Goal: Task Accomplishment & Management: Use online tool/utility

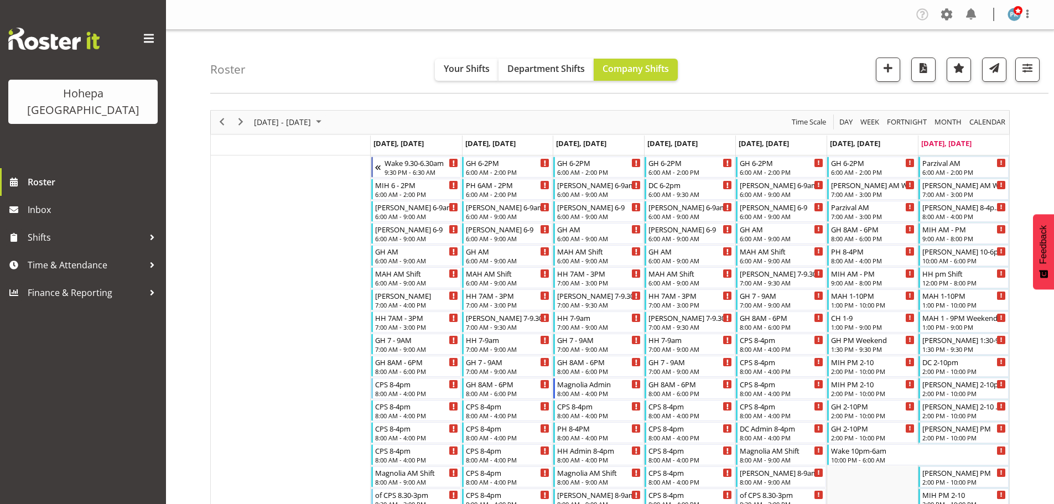
drag, startPoint x: 844, startPoint y: 122, endPoint x: 599, endPoint y: 110, distance: 246.0
click at [844, 122] on span "Day" at bounding box center [845, 122] width 15 height 14
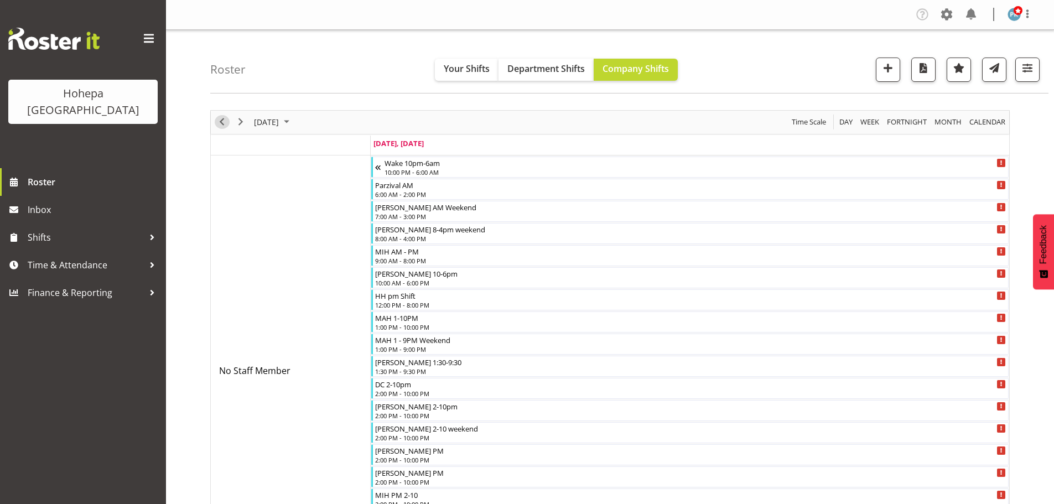
click at [224, 122] on span "Previous" at bounding box center [221, 122] width 13 height 14
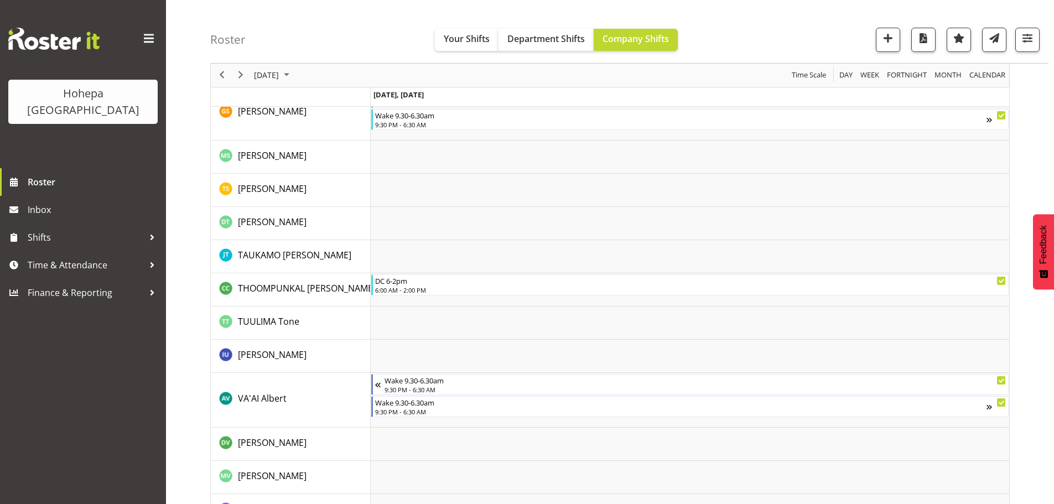
scroll to position [2779, 0]
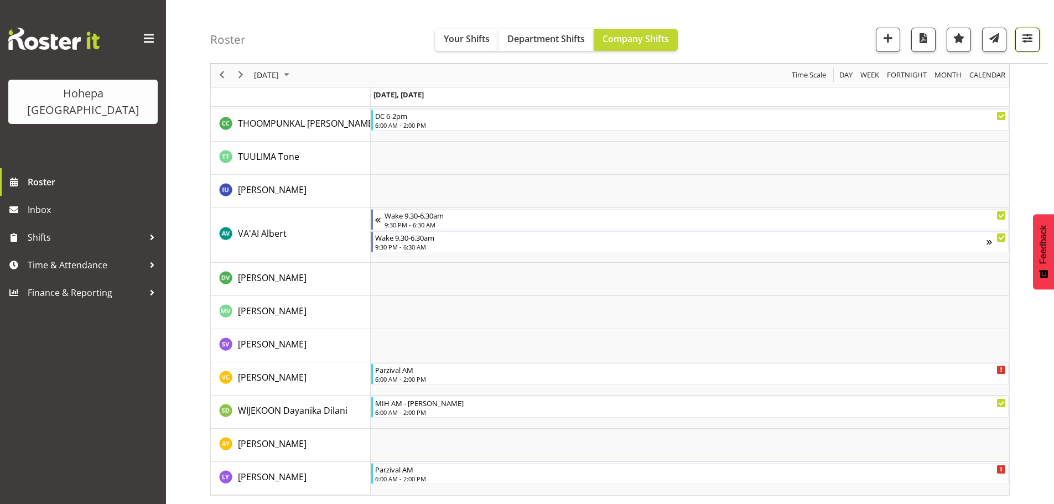
click at [1029, 37] on span "button" at bounding box center [1027, 38] width 14 height 14
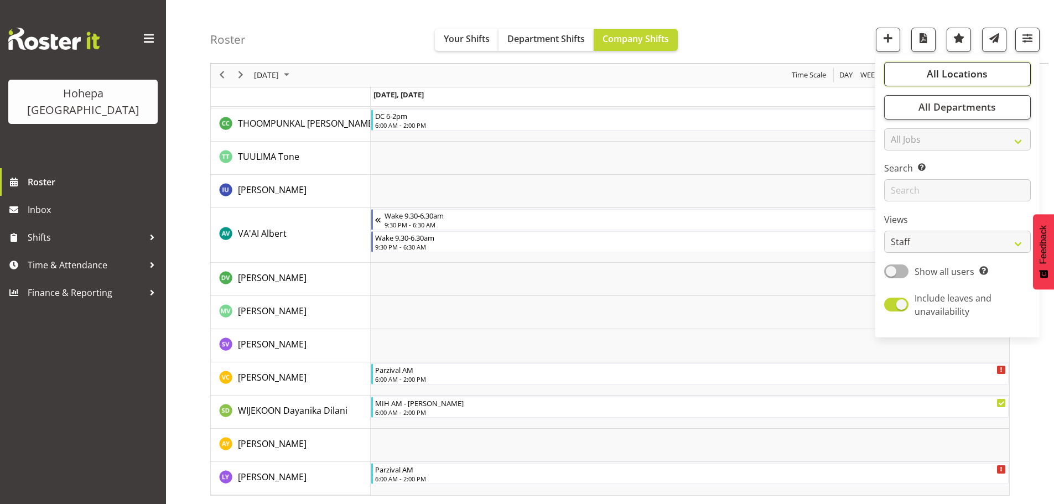
click at [972, 75] on span "All Locations" at bounding box center [957, 74] width 61 height 13
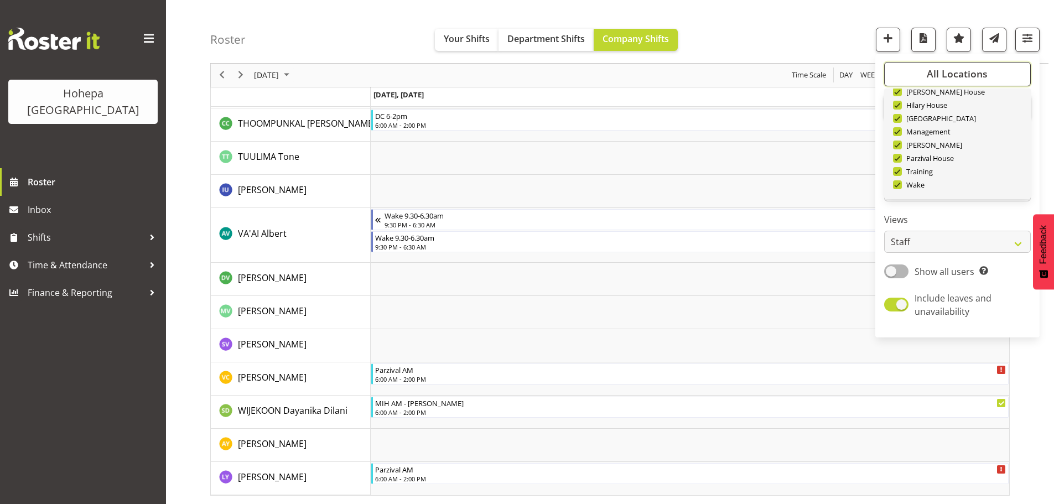
scroll to position [106, 0]
click at [958, 178] on span "Deselect All" at bounding box center [970, 181] width 45 height 11
checkbox input "false"
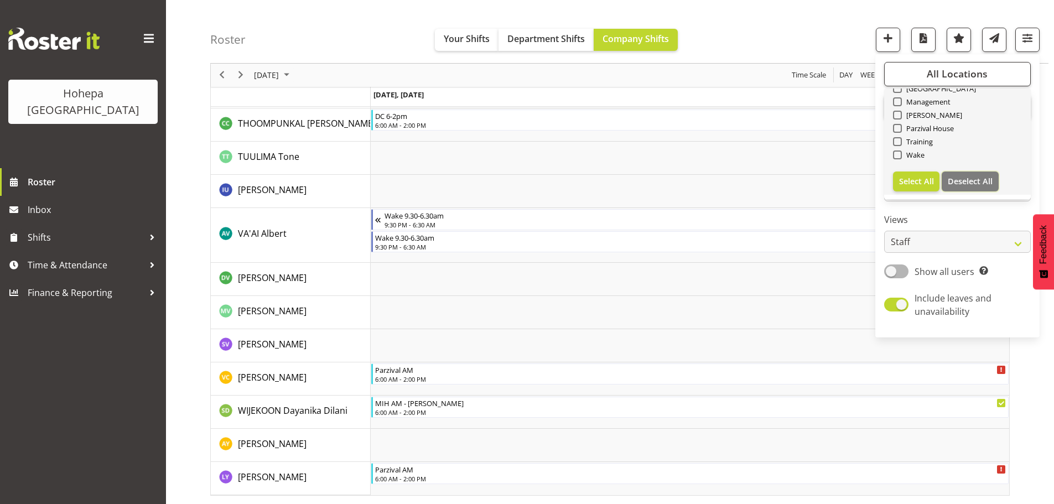
checkbox input "false"
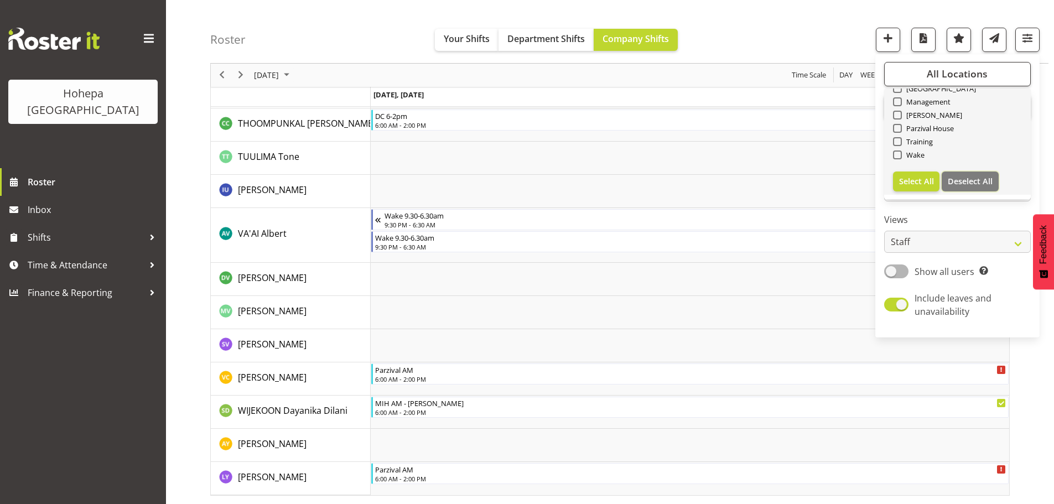
checkbox input "false"
click at [900, 158] on span at bounding box center [897, 155] width 9 height 9
click at [900, 158] on input "Wake" at bounding box center [896, 155] width 7 height 7
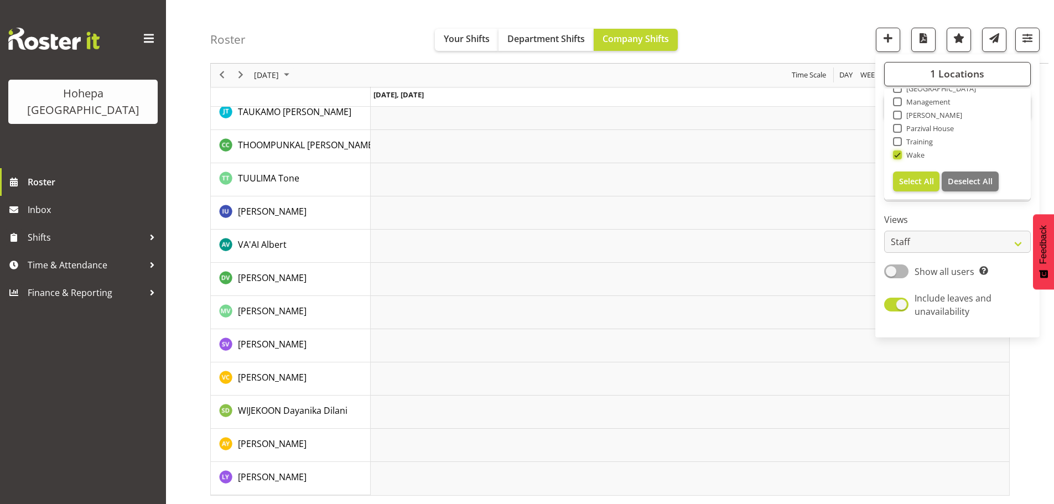
scroll to position [2383, 0]
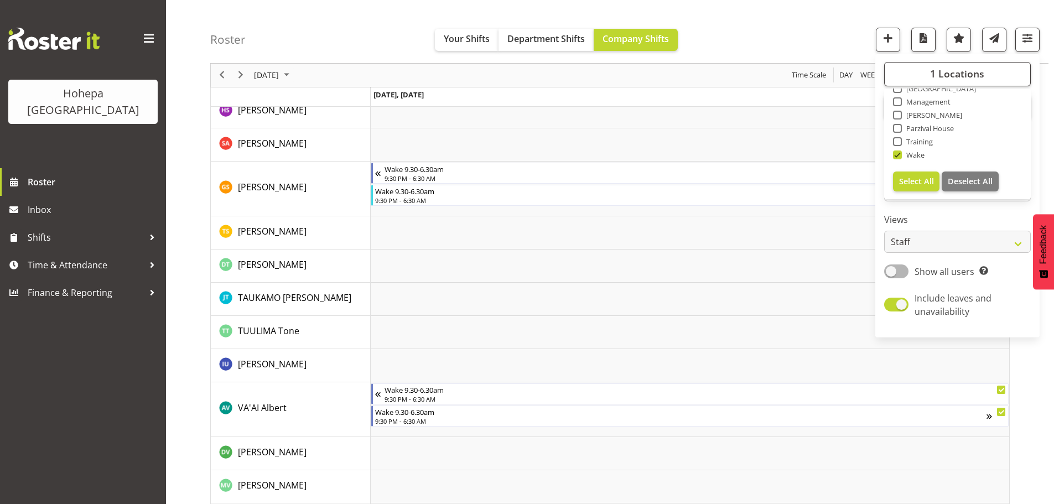
scroll to position [1628, 0]
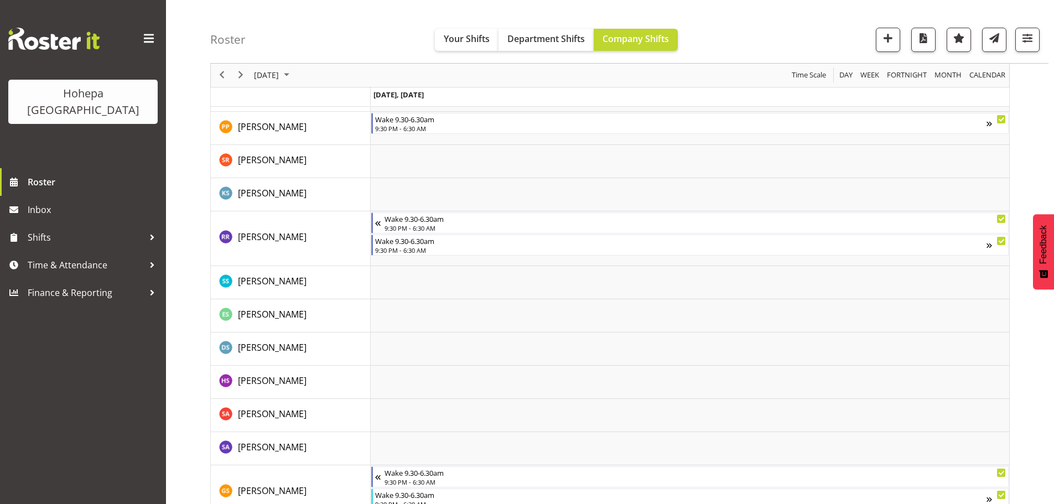
scroll to position [1993, 0]
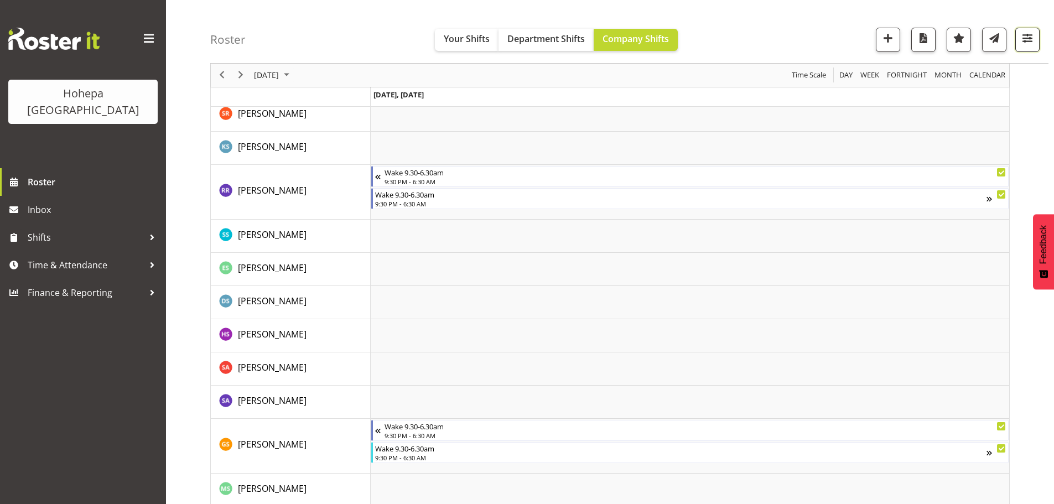
click at [1029, 35] on span "button" at bounding box center [1027, 38] width 14 height 14
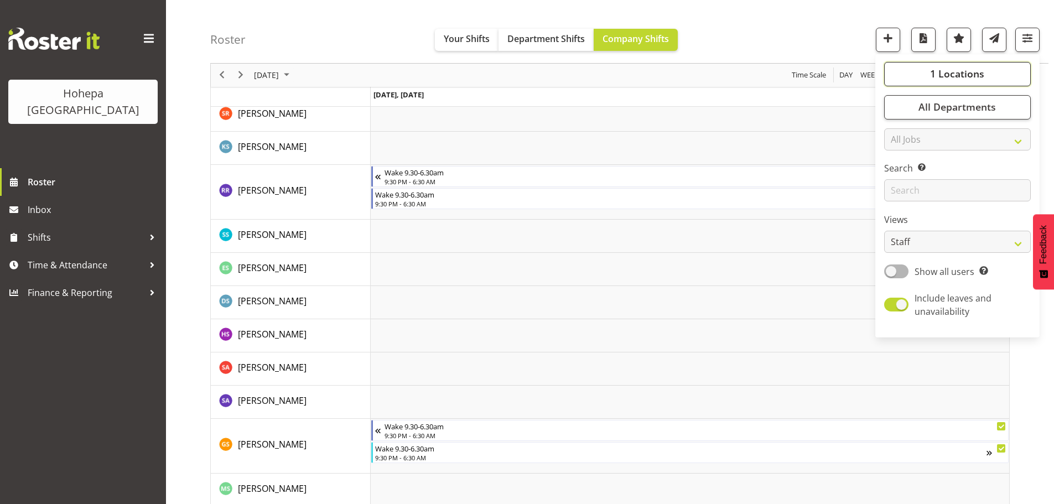
click at [947, 75] on span "1 Locations" at bounding box center [957, 74] width 54 height 13
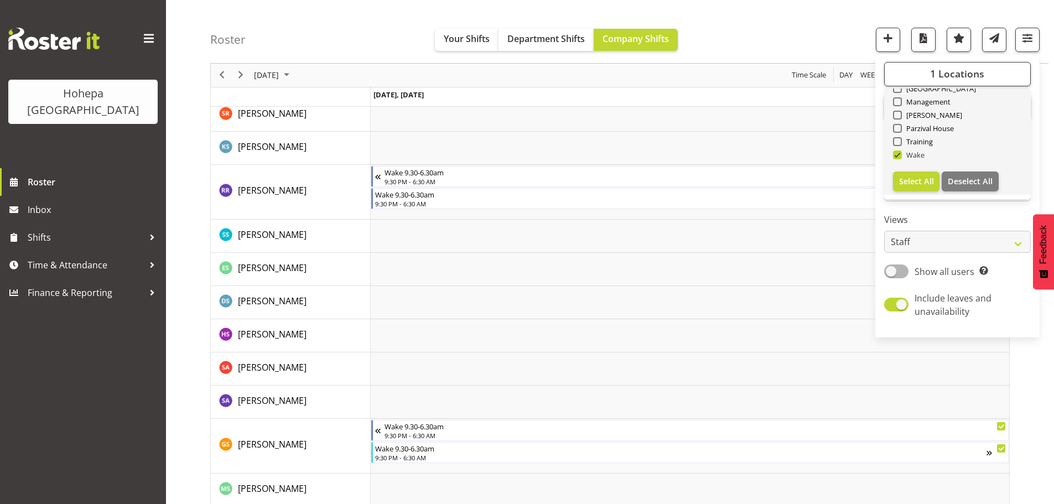
click at [898, 157] on span at bounding box center [897, 155] width 9 height 9
click at [898, 157] on input "Wake" at bounding box center [896, 155] width 7 height 7
checkbox input "false"
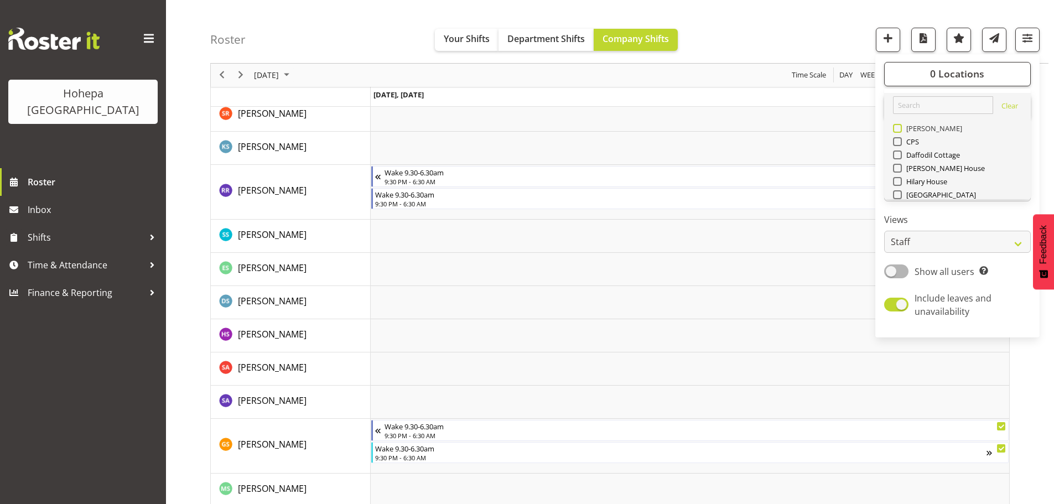
click at [900, 131] on span at bounding box center [897, 128] width 9 height 9
click at [900, 131] on input "[PERSON_NAME]" at bounding box center [896, 128] width 7 height 7
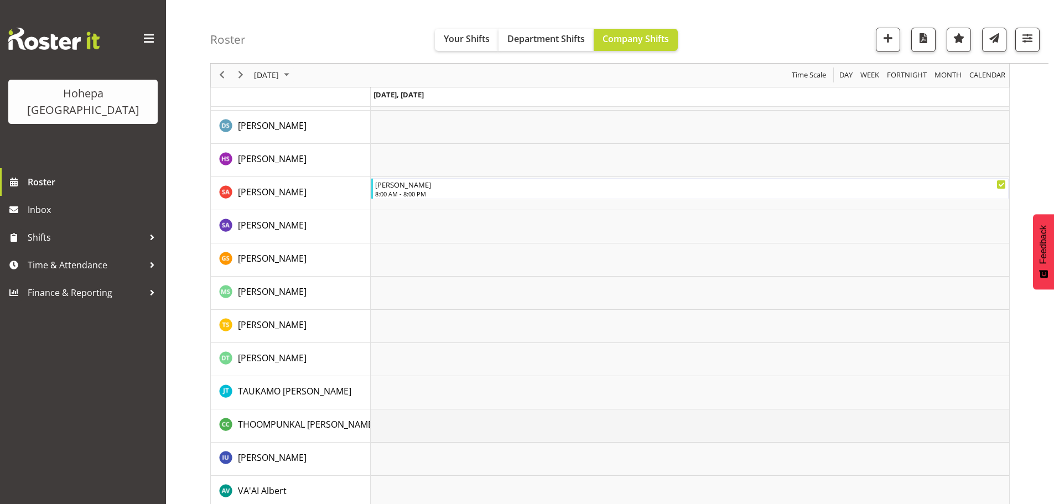
scroll to position [2039, 0]
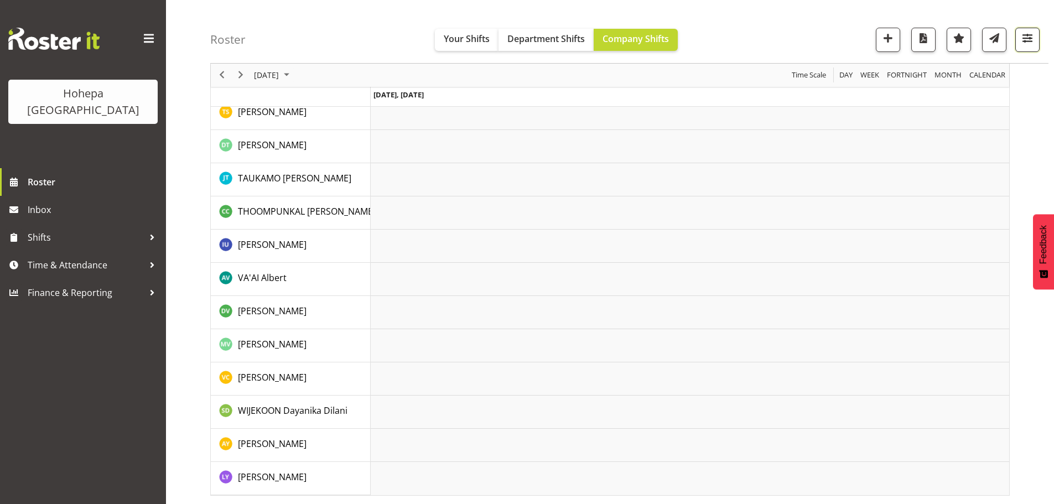
click at [1025, 43] on span "button" at bounding box center [1027, 38] width 14 height 14
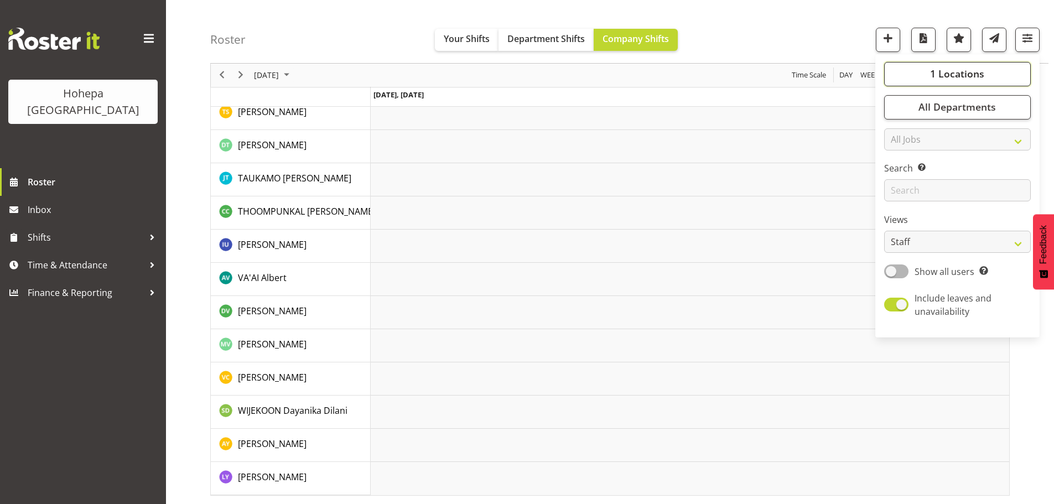
click at [962, 76] on span "1 Locations" at bounding box center [957, 74] width 54 height 13
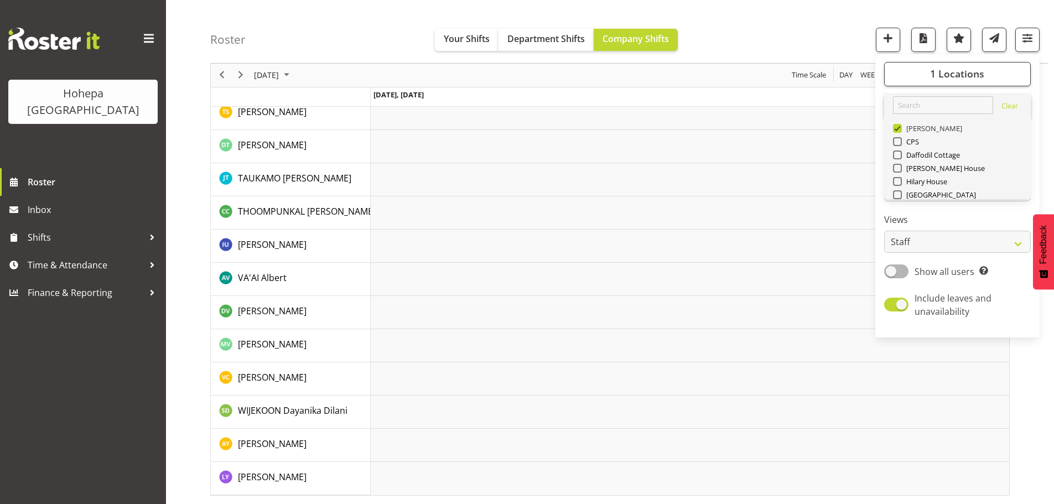
click at [897, 127] on span at bounding box center [897, 128] width 9 height 9
click at [897, 127] on input "[PERSON_NAME]" at bounding box center [896, 128] width 7 height 7
checkbox input "false"
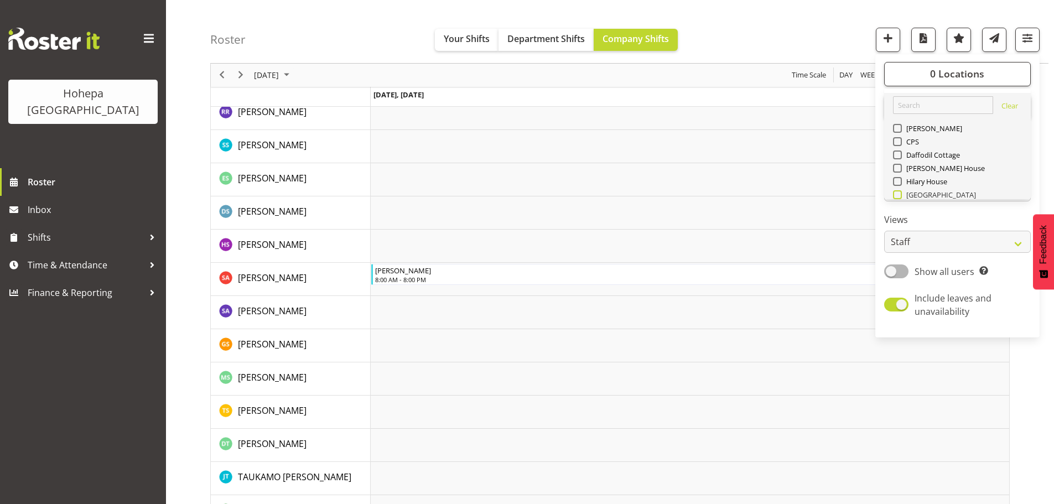
click at [900, 195] on span at bounding box center [897, 194] width 9 height 9
click at [900, 195] on input "[GEOGRAPHIC_DATA]" at bounding box center [896, 194] width 7 height 7
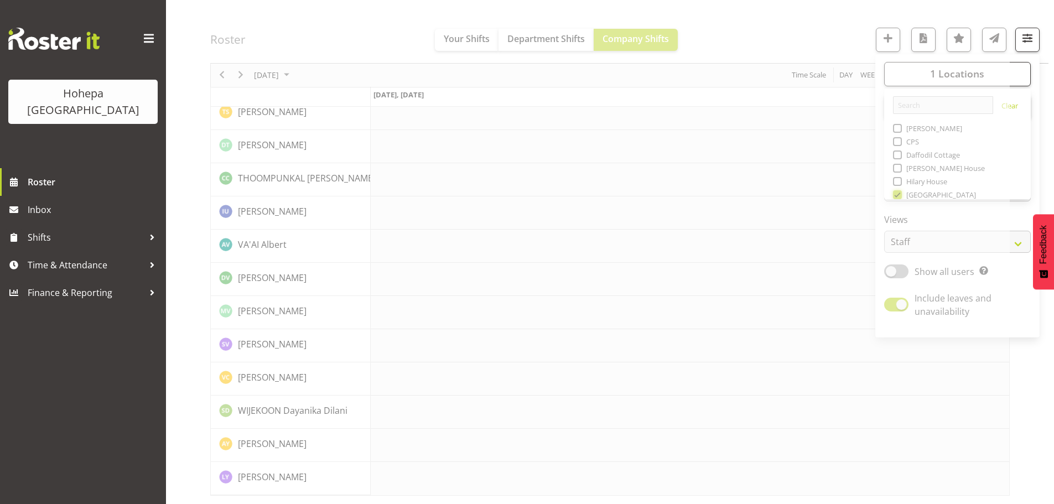
scroll to position [1984, 0]
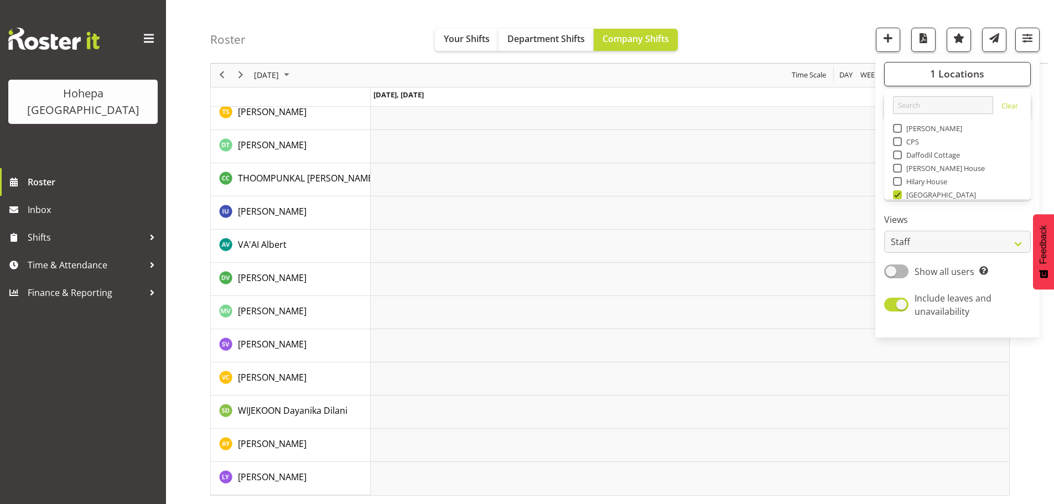
click at [826, 49] on div "Roster Your Shifts Department Shifts Company Shifts 1 Locations [GEOGRAPHIC_DAT…" at bounding box center [629, 32] width 838 height 64
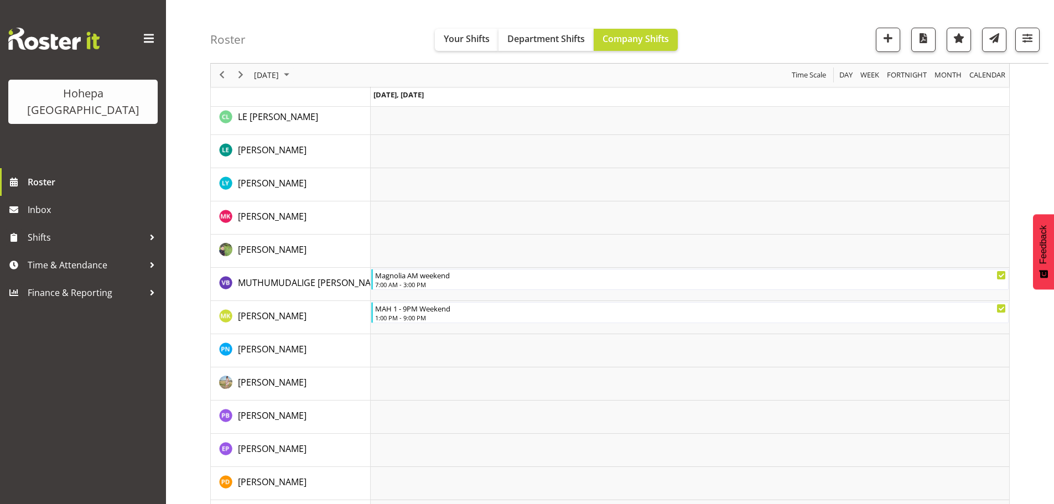
scroll to position [1162, 0]
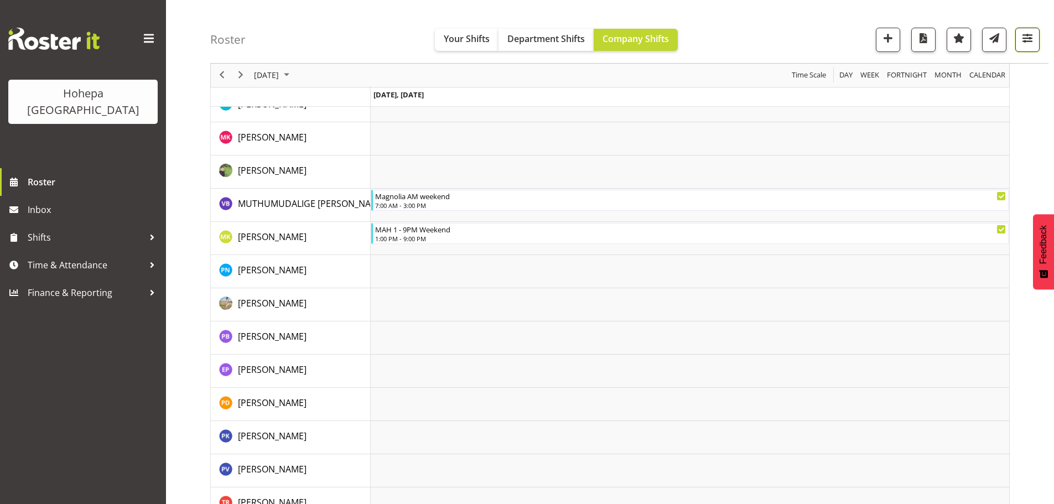
click at [1033, 35] on span "button" at bounding box center [1027, 38] width 14 height 14
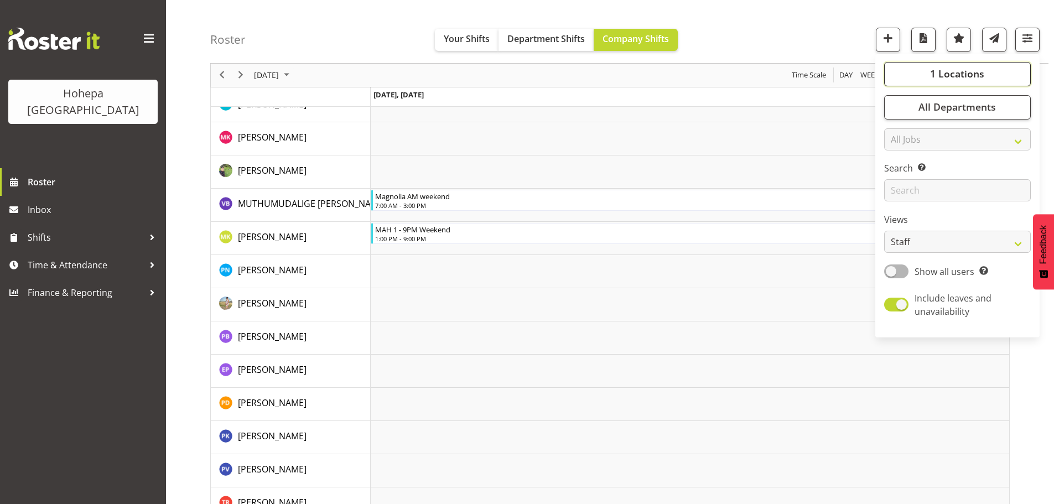
click at [954, 77] on span "1 Locations" at bounding box center [957, 74] width 54 height 13
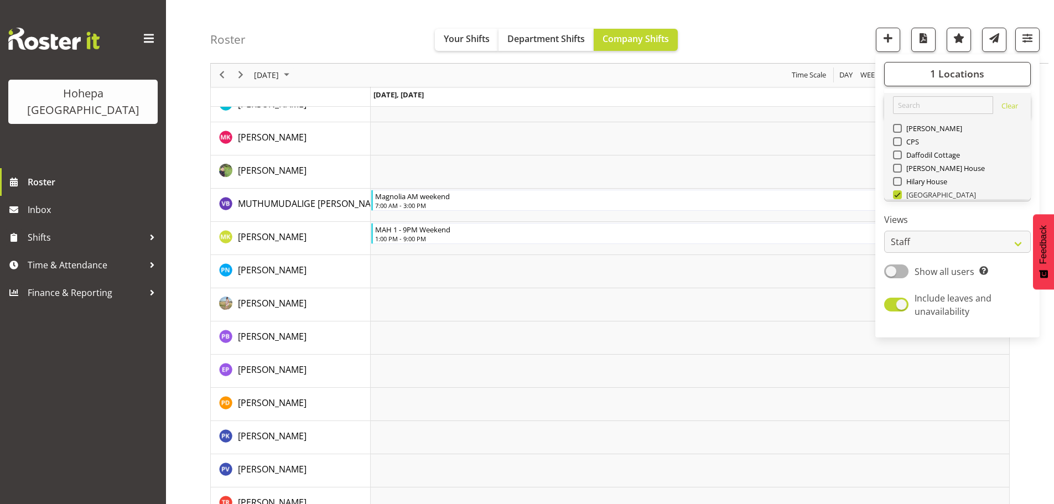
click at [896, 194] on span at bounding box center [897, 194] width 9 height 9
click at [896, 194] on input "[GEOGRAPHIC_DATA]" at bounding box center [896, 194] width 7 height 7
checkbox input "false"
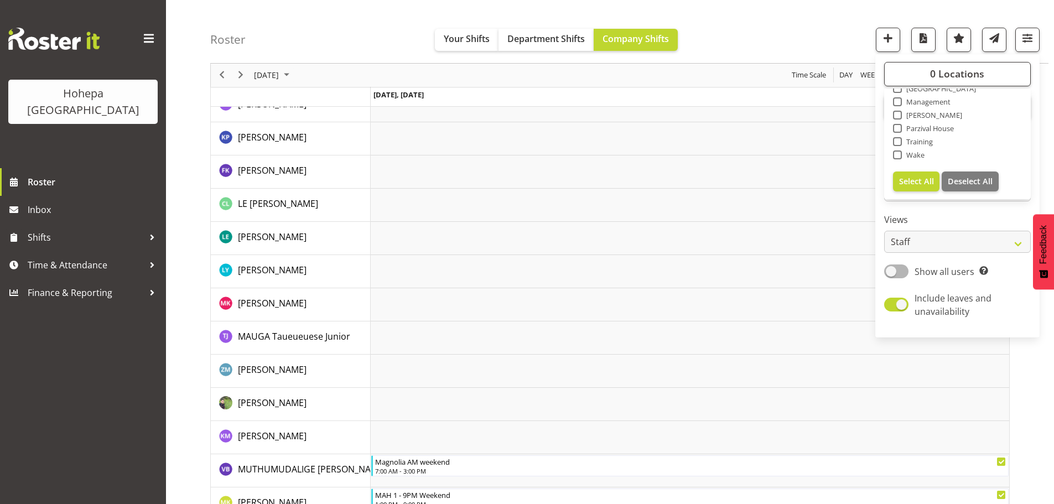
scroll to position [0, 0]
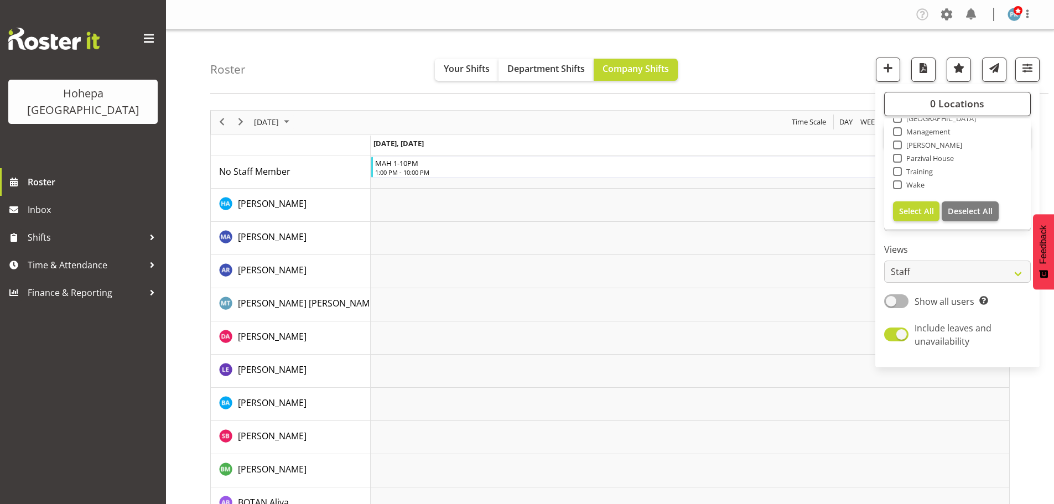
click at [900, 116] on div "Clear [PERSON_NAME] CPS Daffodil Cottage [PERSON_NAME][GEOGRAPHIC_DATA] [GEOGRA…" at bounding box center [957, 172] width 147 height 113
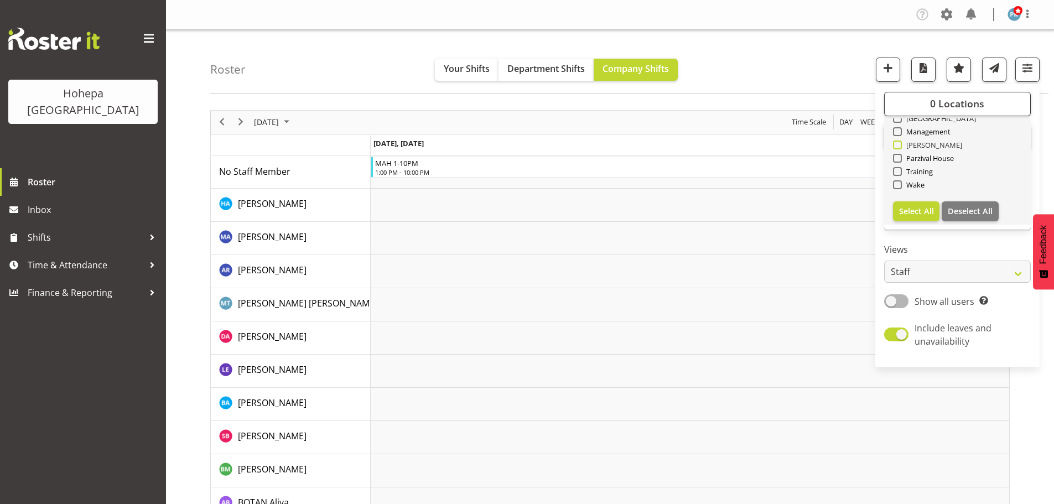
click at [894, 144] on span at bounding box center [897, 145] width 9 height 9
click at [894, 144] on input "[PERSON_NAME]" at bounding box center [896, 144] width 7 height 7
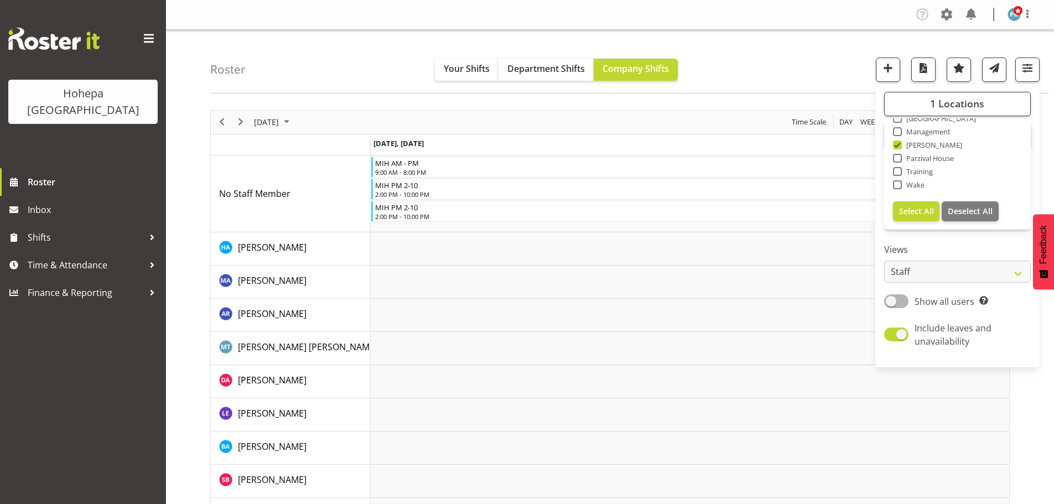
click at [791, 74] on div "Roster Your Shifts Department Shifts Company Shifts 1 Locations [GEOGRAPHIC_DAT…" at bounding box center [629, 62] width 838 height 64
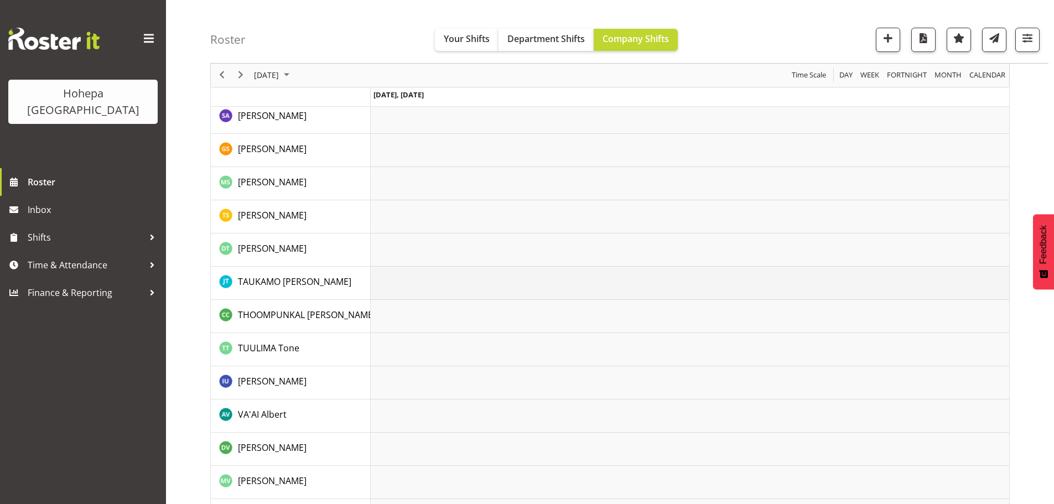
scroll to position [2227, 0]
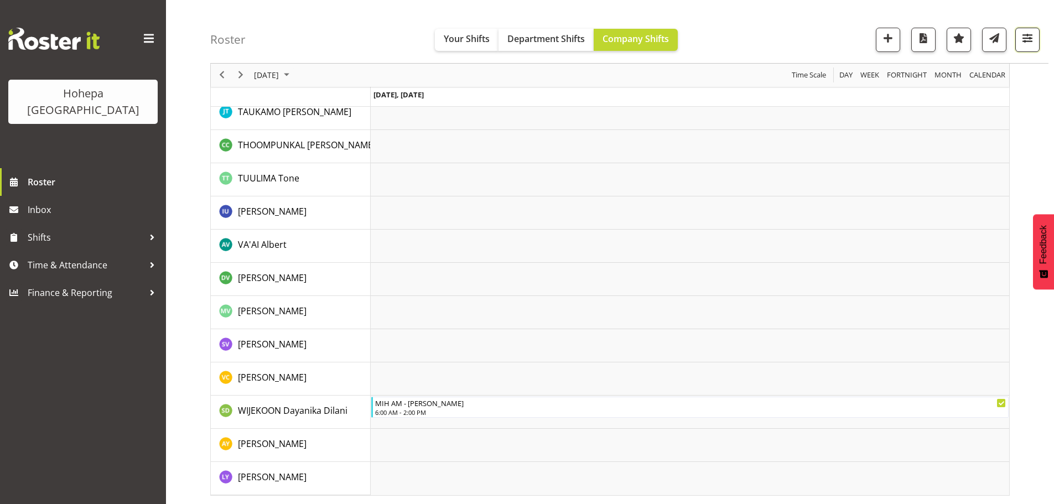
click at [1029, 39] on span "button" at bounding box center [1027, 38] width 14 height 14
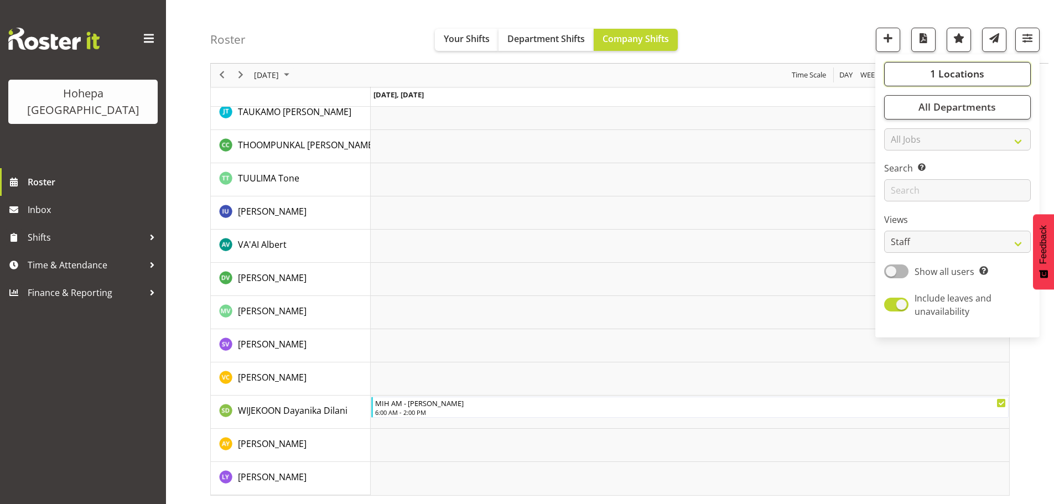
click at [958, 75] on span "1 Locations" at bounding box center [957, 74] width 54 height 13
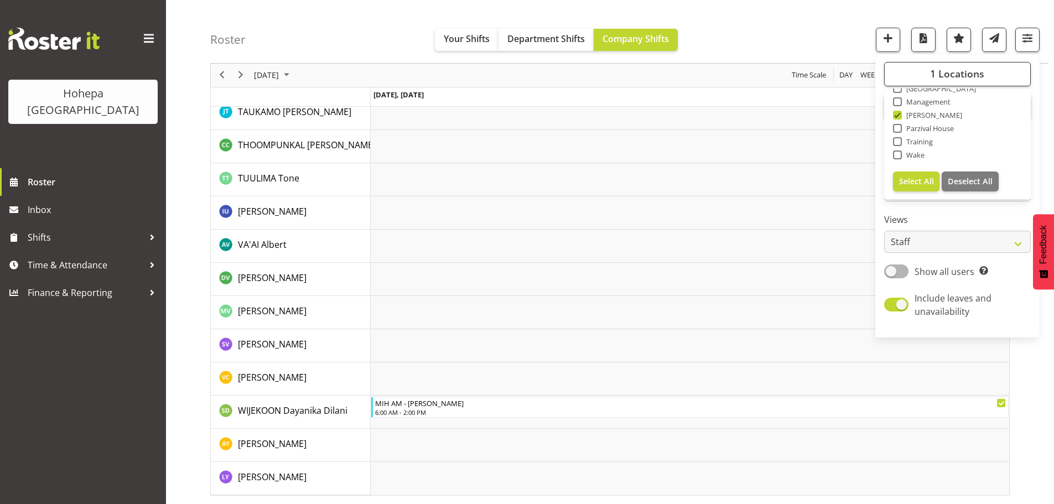
drag, startPoint x: 898, startPoint y: 115, endPoint x: 896, endPoint y: 126, distance: 11.2
click at [897, 115] on span at bounding box center [897, 115] width 9 height 9
click at [897, 115] on input "[PERSON_NAME]" at bounding box center [896, 115] width 7 height 7
checkbox input "false"
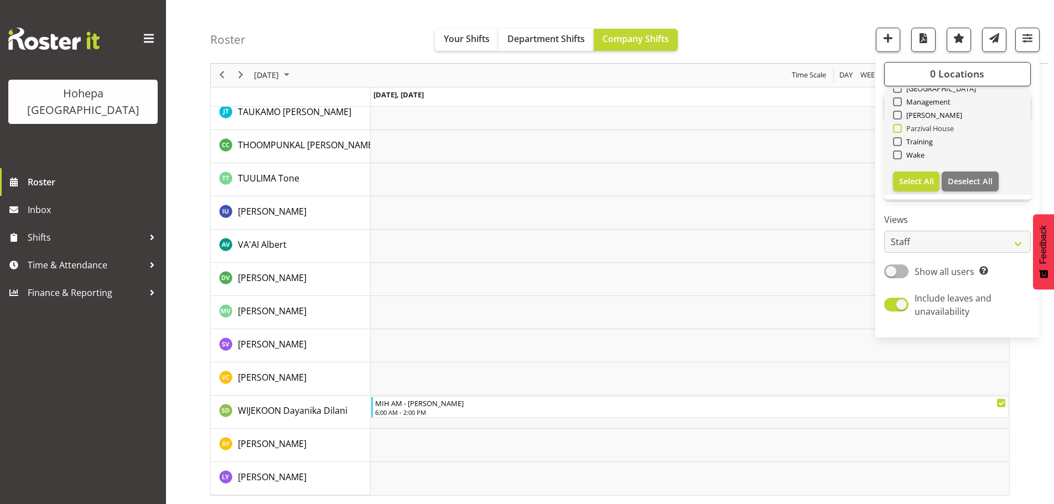
click at [897, 127] on span at bounding box center [897, 128] width 9 height 9
click at [897, 127] on input "Parzival House" at bounding box center [896, 128] width 7 height 7
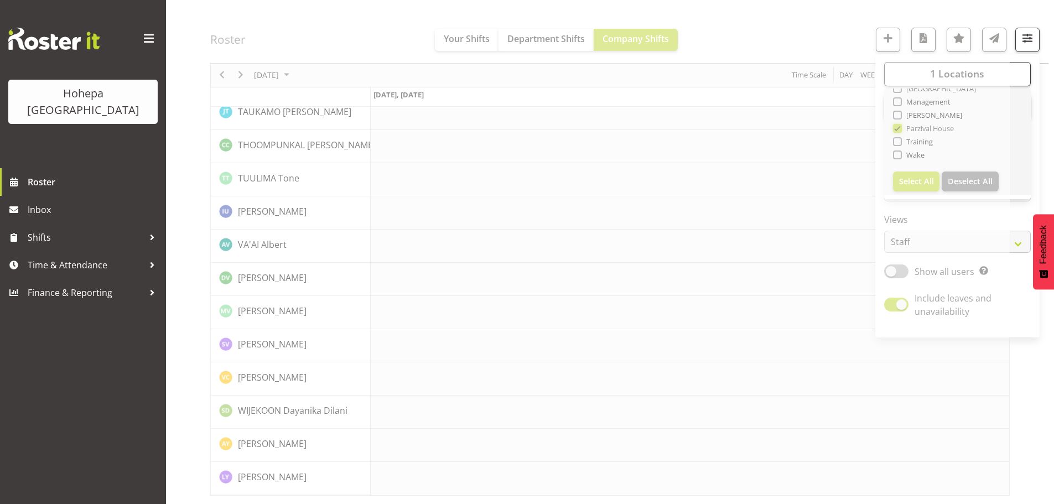
scroll to position [2184, 0]
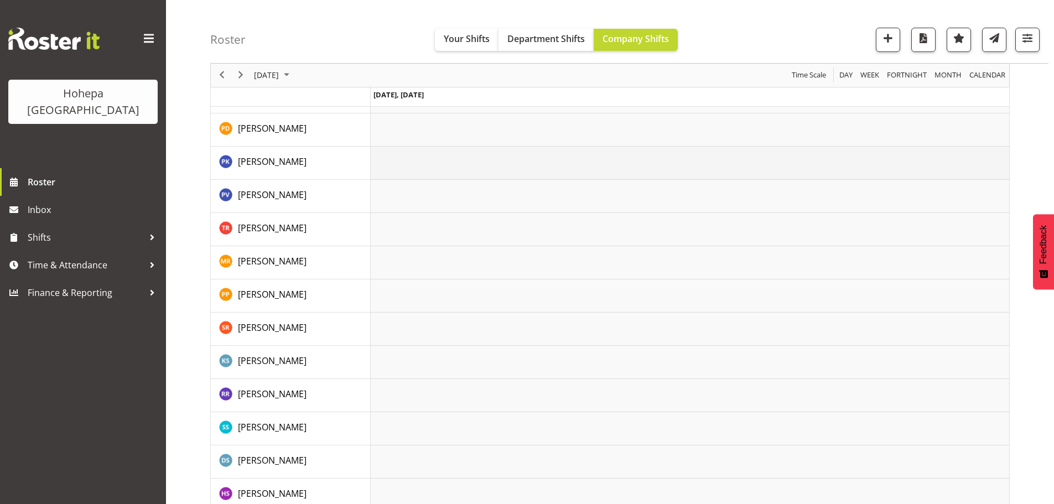
scroll to position [2172, 0]
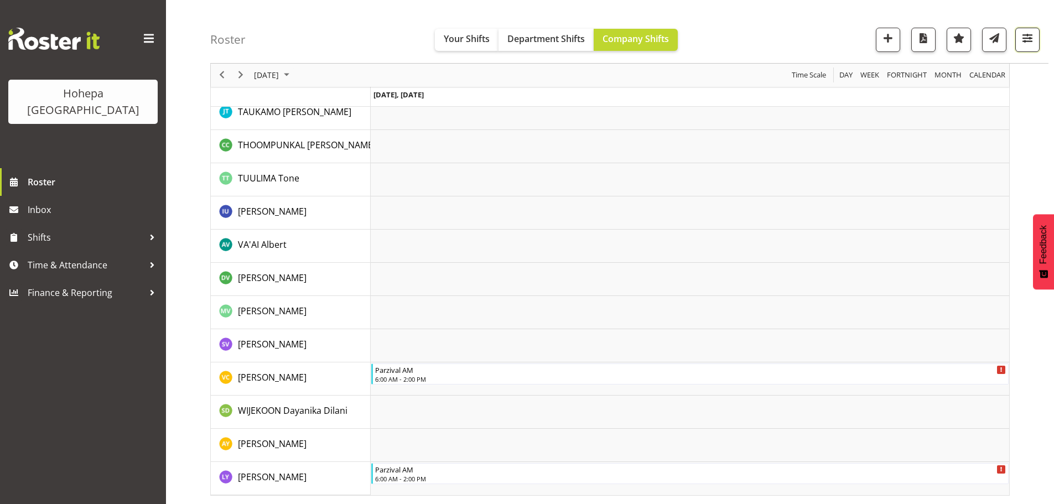
click at [1035, 32] on button "button" at bounding box center [1027, 40] width 24 height 24
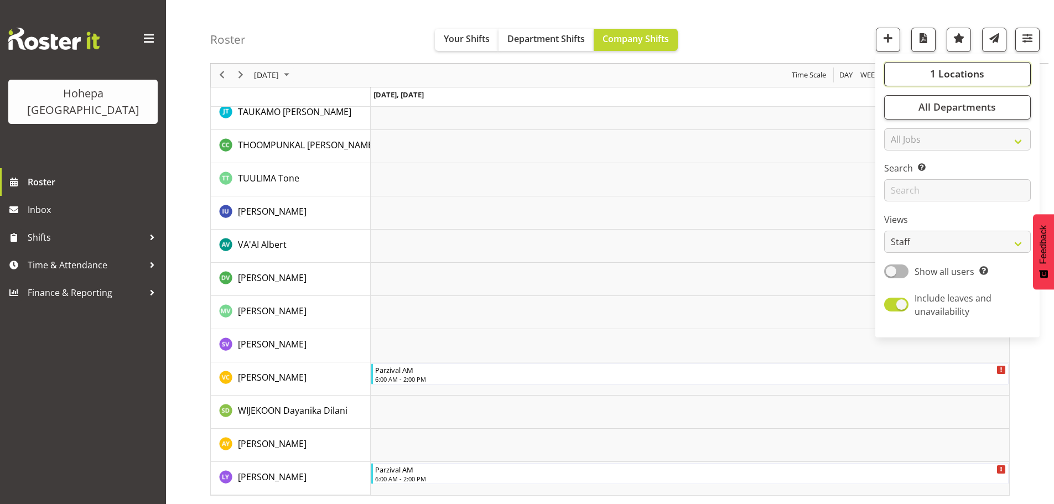
click at [962, 77] on span "1 Locations" at bounding box center [957, 74] width 54 height 13
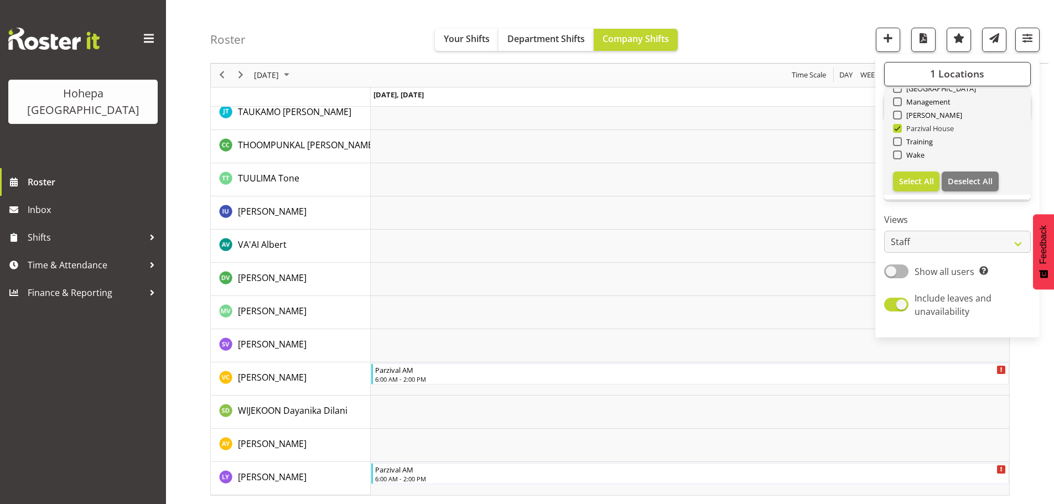
click at [896, 129] on span at bounding box center [897, 128] width 9 height 9
click at [896, 129] on input "Parzival House" at bounding box center [896, 128] width 7 height 7
checkbox input "false"
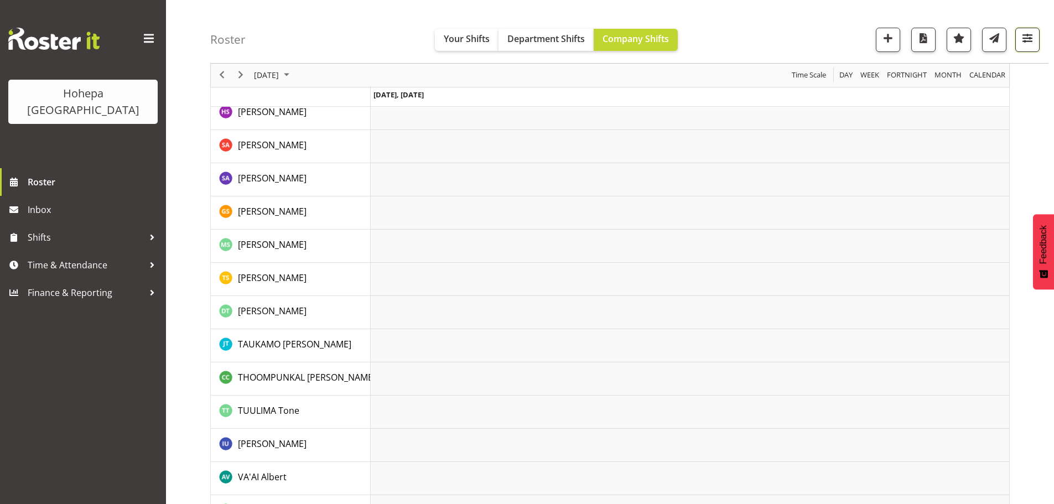
click at [1028, 41] on span "button" at bounding box center [1027, 38] width 14 height 14
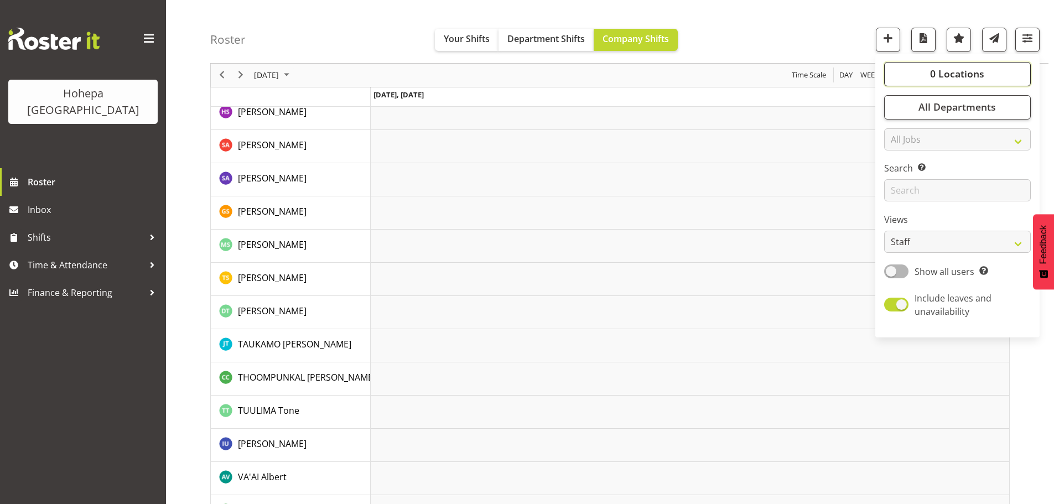
click at [953, 76] on span "0 Locations" at bounding box center [957, 74] width 54 height 13
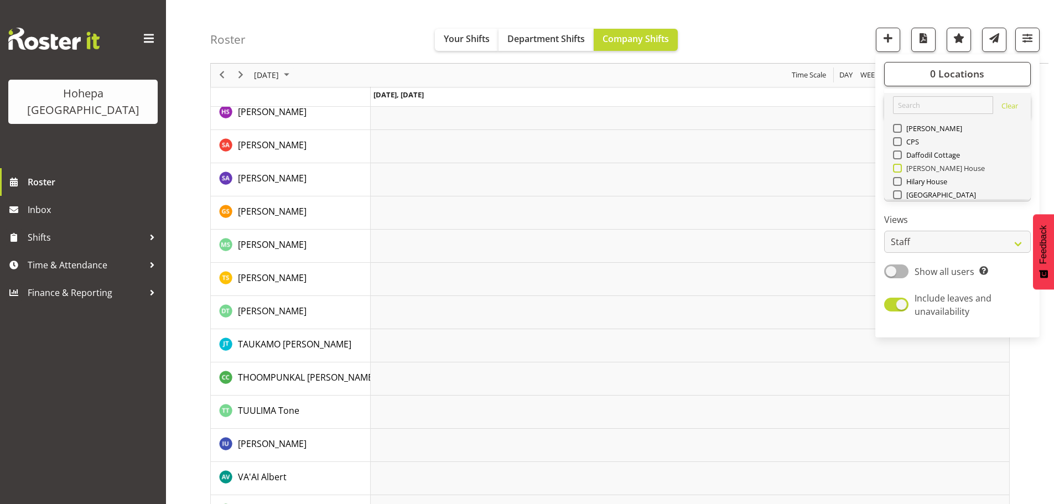
click at [898, 169] on span at bounding box center [897, 168] width 9 height 9
click at [898, 169] on input "[PERSON_NAME] House" at bounding box center [896, 168] width 7 height 7
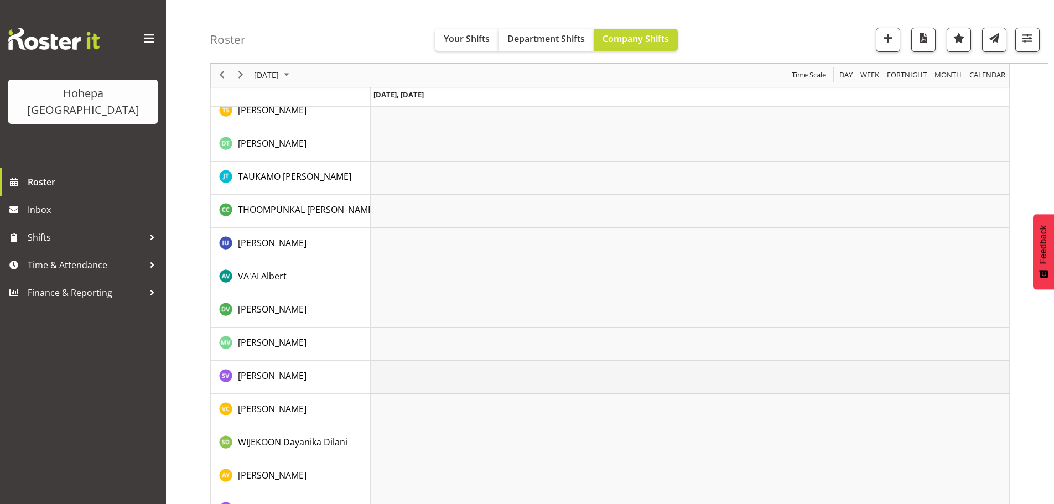
scroll to position [2239, 0]
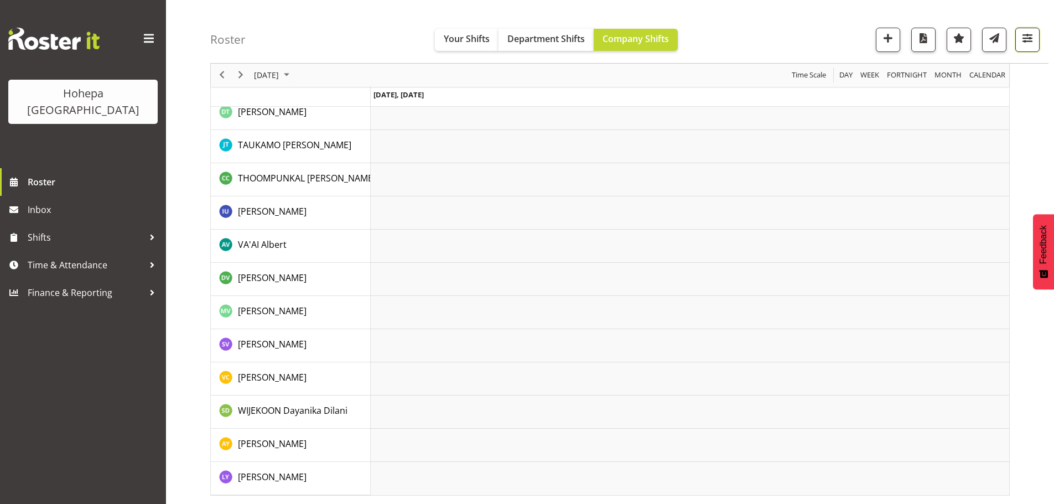
click at [1032, 40] on span "button" at bounding box center [1027, 38] width 14 height 14
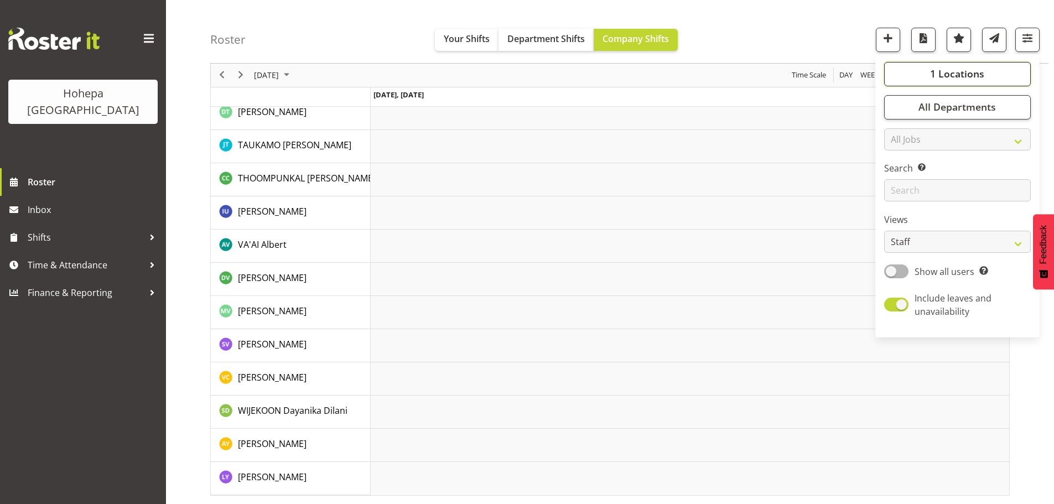
click at [954, 72] on span "1 Locations" at bounding box center [957, 74] width 54 height 13
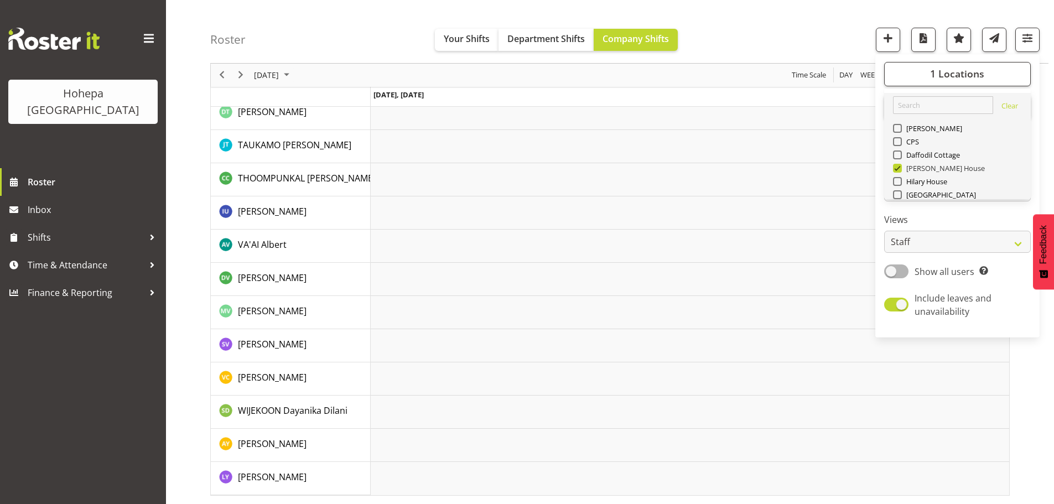
click at [901, 167] on span at bounding box center [897, 168] width 9 height 9
click at [900, 167] on input "[PERSON_NAME] House" at bounding box center [896, 168] width 7 height 7
checkbox input "false"
click at [896, 181] on span at bounding box center [897, 181] width 9 height 9
click at [896, 181] on input "Hilary House" at bounding box center [896, 181] width 7 height 7
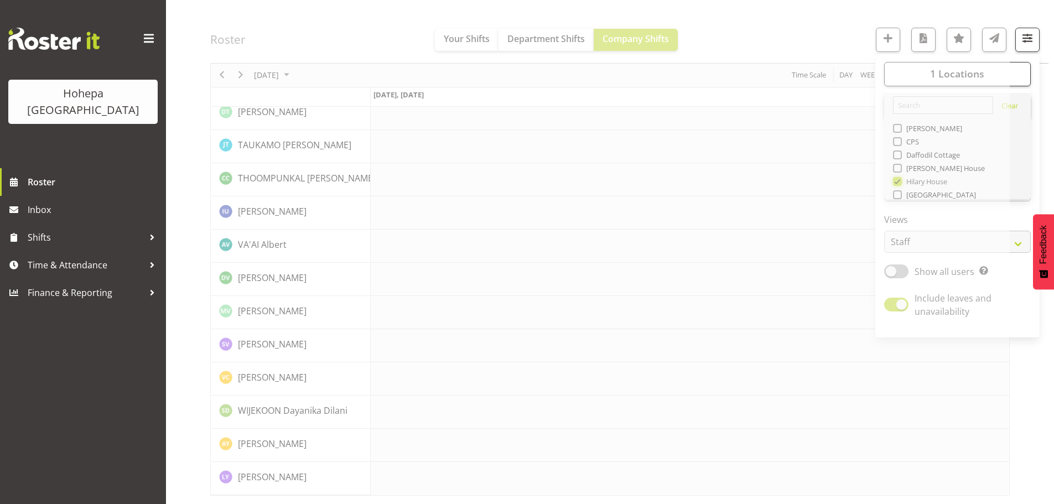
scroll to position [2151, 0]
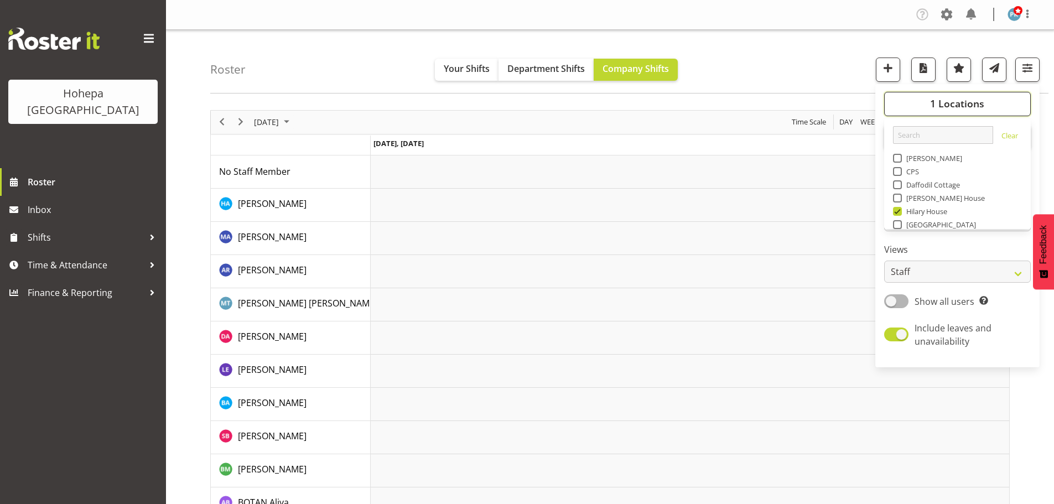
click at [971, 102] on span "1 Locations" at bounding box center [957, 103] width 54 height 13
click at [1030, 65] on span "button" at bounding box center [1027, 68] width 14 height 14
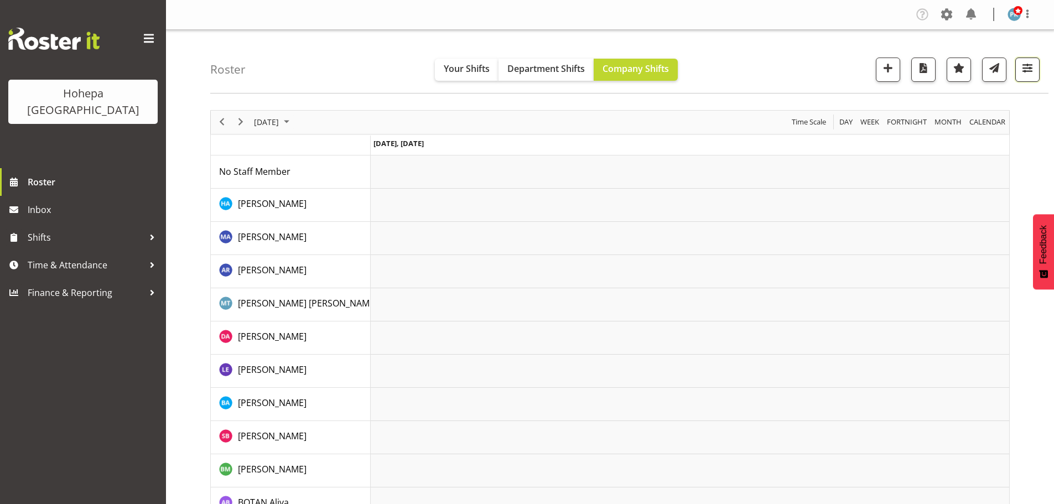
click at [1020, 61] on span "button" at bounding box center [1027, 68] width 14 height 14
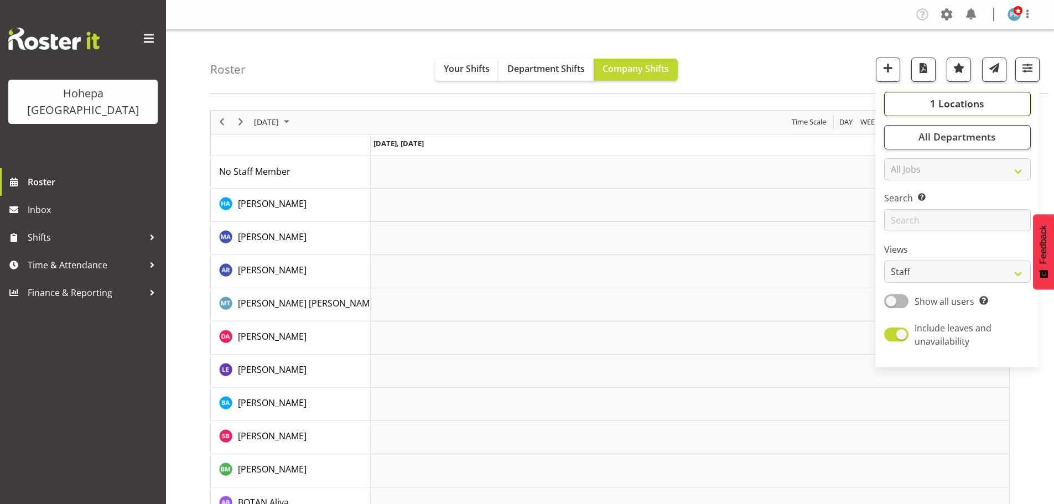
drag, startPoint x: 941, startPoint y: 99, endPoint x: 934, endPoint y: 108, distance: 11.5
click at [941, 99] on span "1 Locations" at bounding box center [957, 103] width 54 height 13
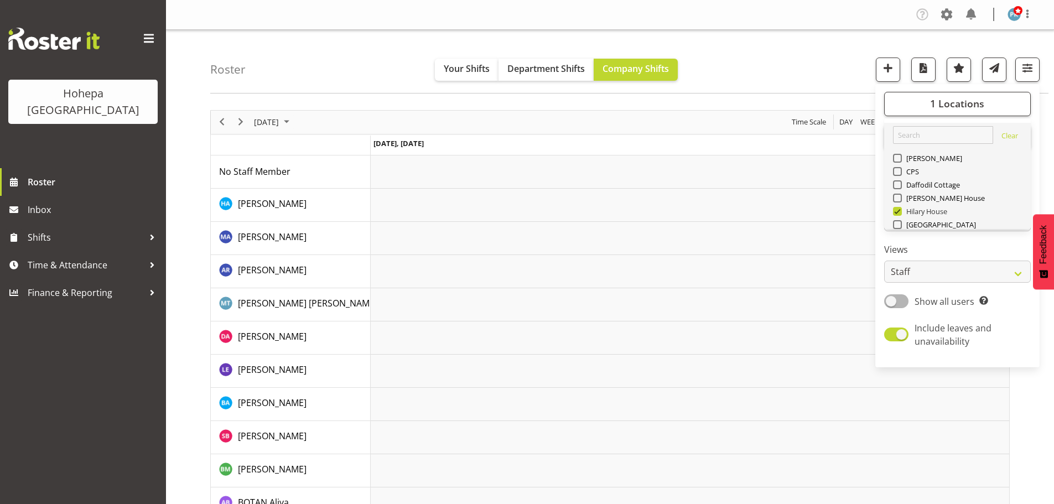
click at [901, 211] on span at bounding box center [897, 211] width 9 height 9
click at [900, 211] on input "Hilary House" at bounding box center [896, 211] width 7 height 7
checkbox input "false"
click at [899, 186] on span at bounding box center [897, 184] width 9 height 9
click at [899, 186] on input "Daffodil Cottage" at bounding box center [896, 184] width 7 height 7
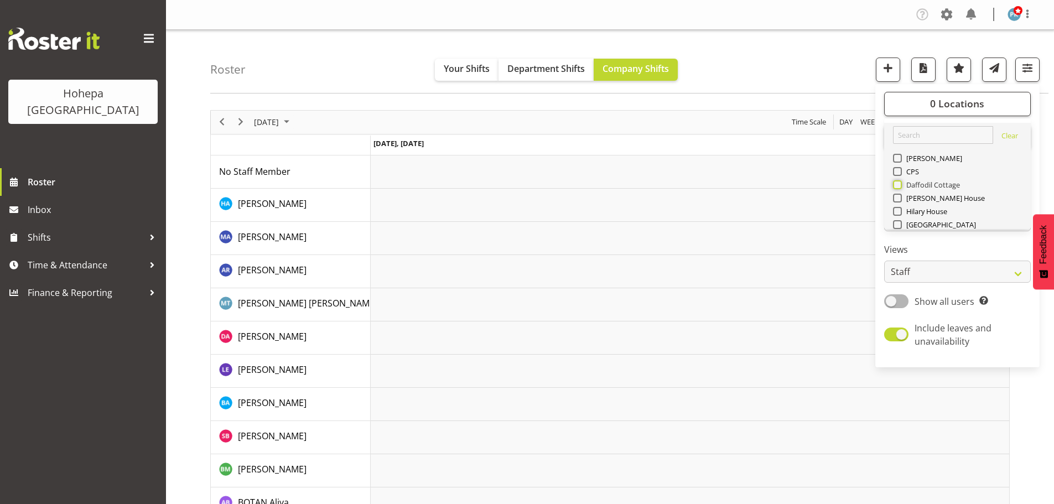
checkbox input "true"
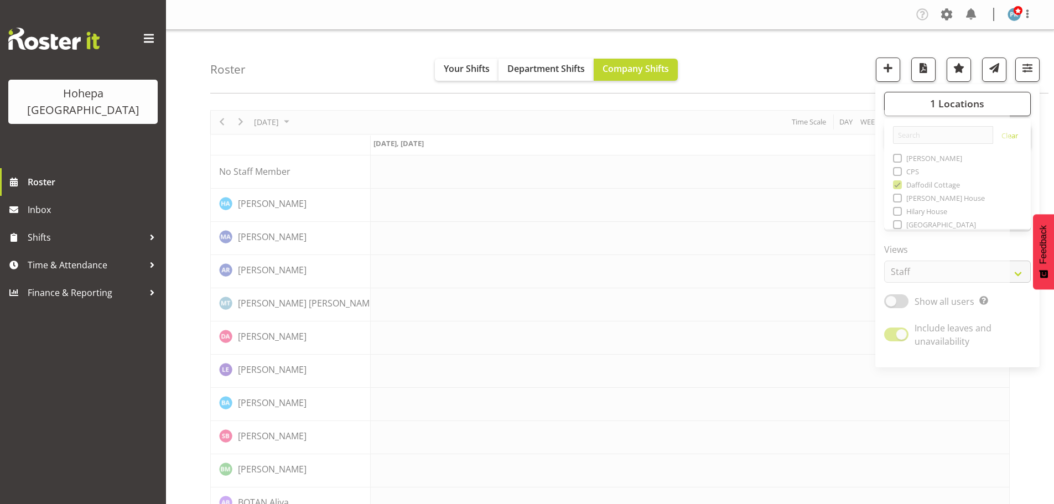
click at [758, 43] on div "Roster Your Shifts Department Shifts Company Shifts 1 Locations [GEOGRAPHIC_DAT…" at bounding box center [629, 62] width 838 height 64
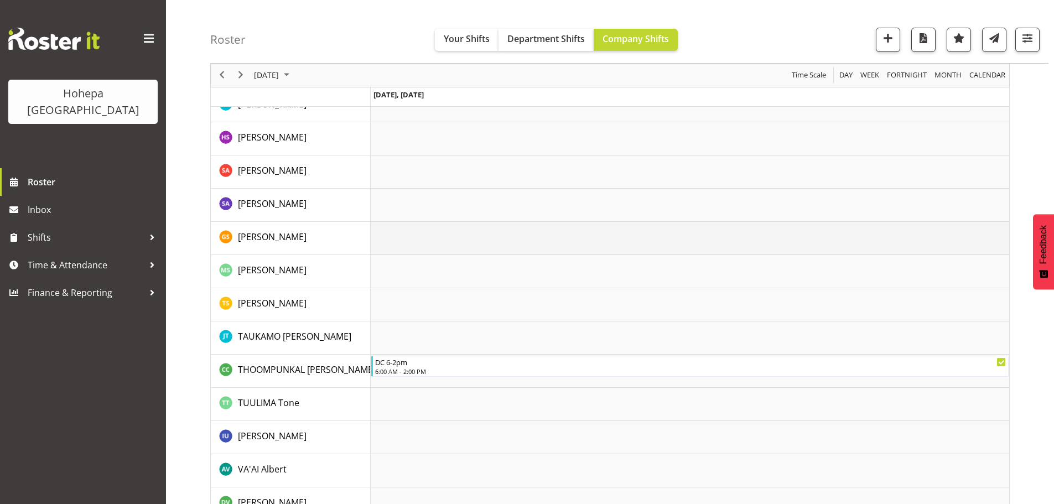
scroll to position [1885, 0]
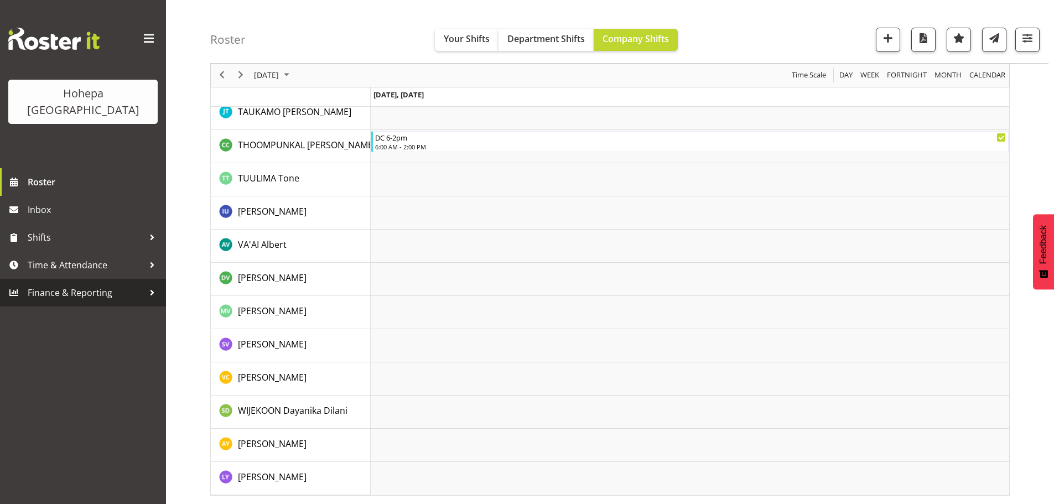
click at [66, 284] on span "Finance & Reporting" at bounding box center [86, 292] width 116 height 17
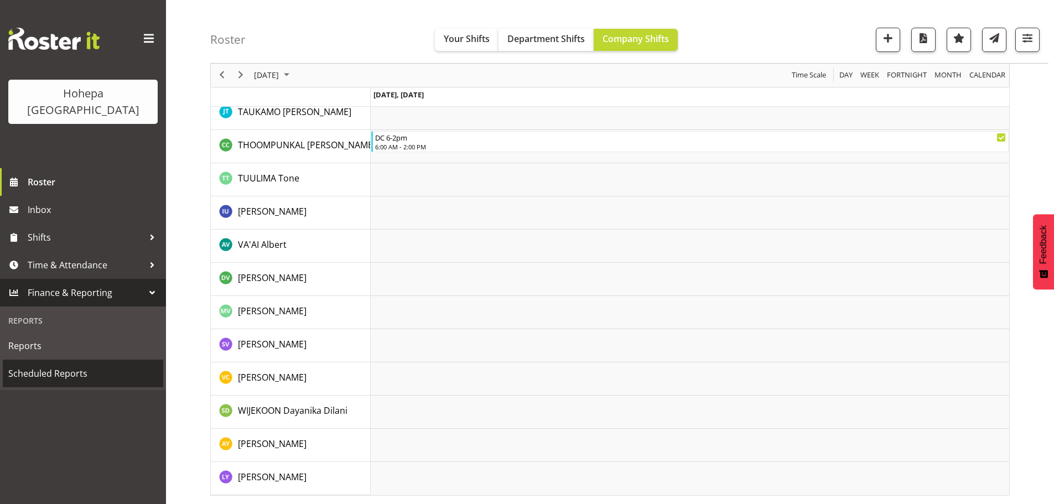
click at [22, 365] on span "Scheduled Reports" at bounding box center [82, 373] width 149 height 17
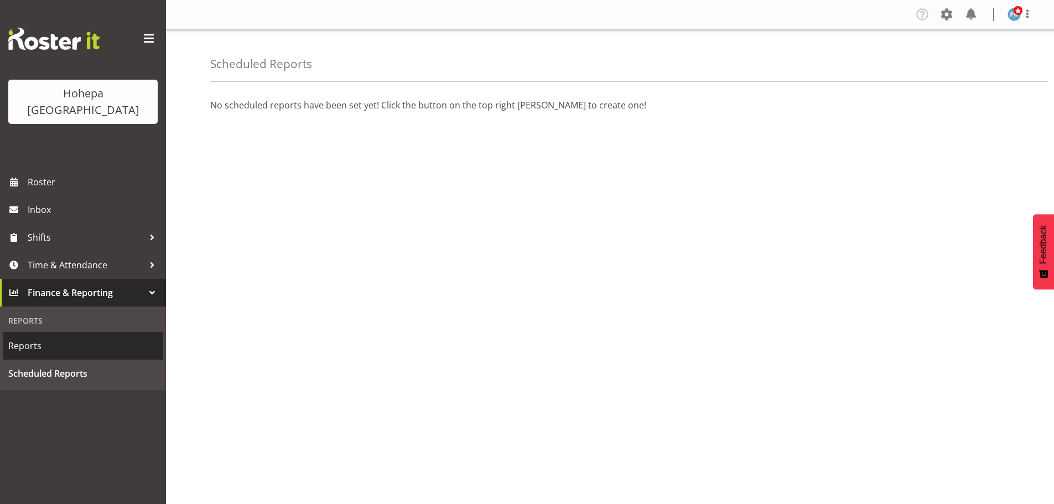
click at [30, 338] on span "Reports" at bounding box center [82, 346] width 149 height 17
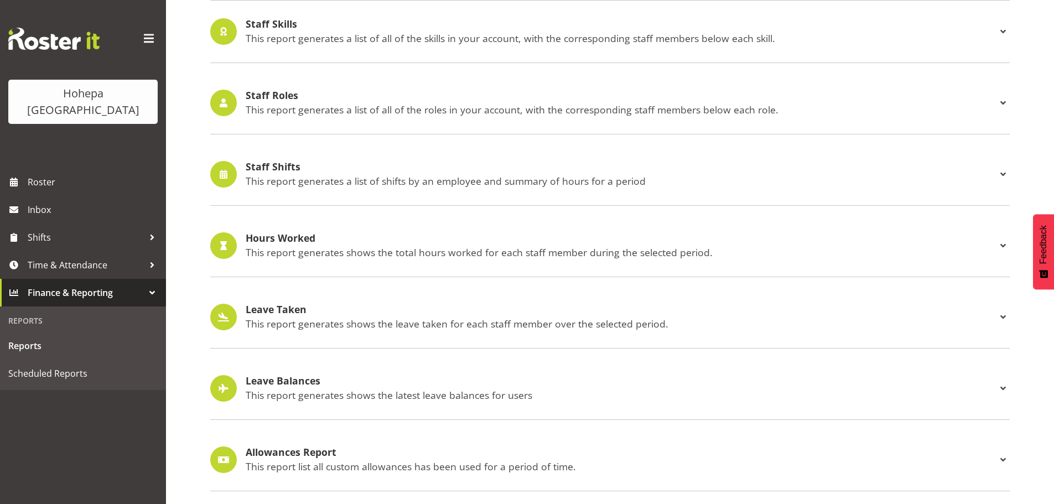
scroll to position [1030, 0]
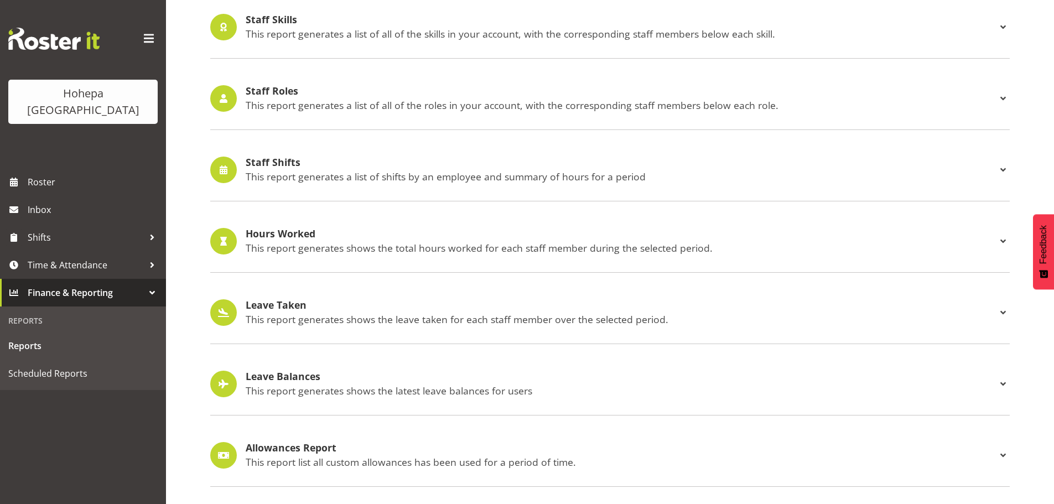
click at [287, 170] on p "This report generates a list of shifts by an employee and summary of hours for …" at bounding box center [621, 176] width 751 height 12
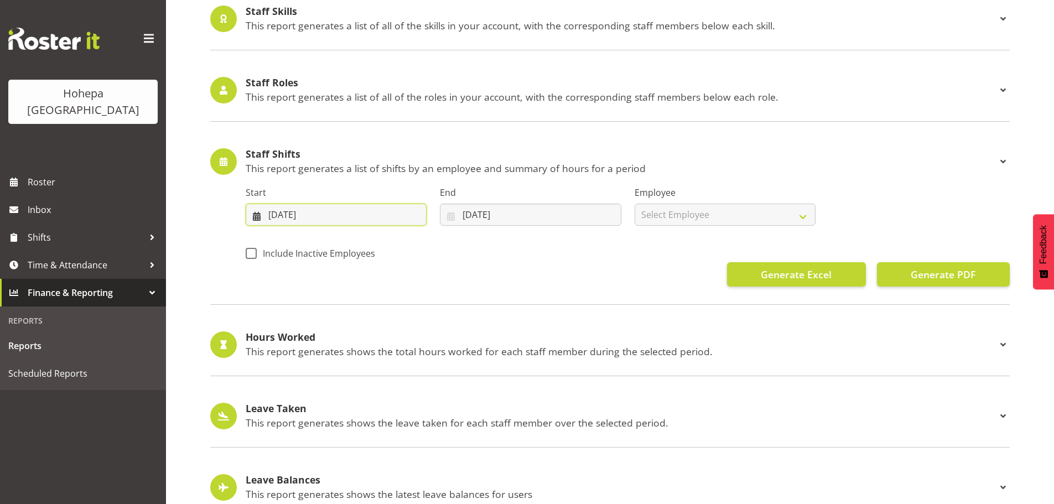
click at [274, 214] on input "[DATE]" at bounding box center [336, 215] width 181 height 22
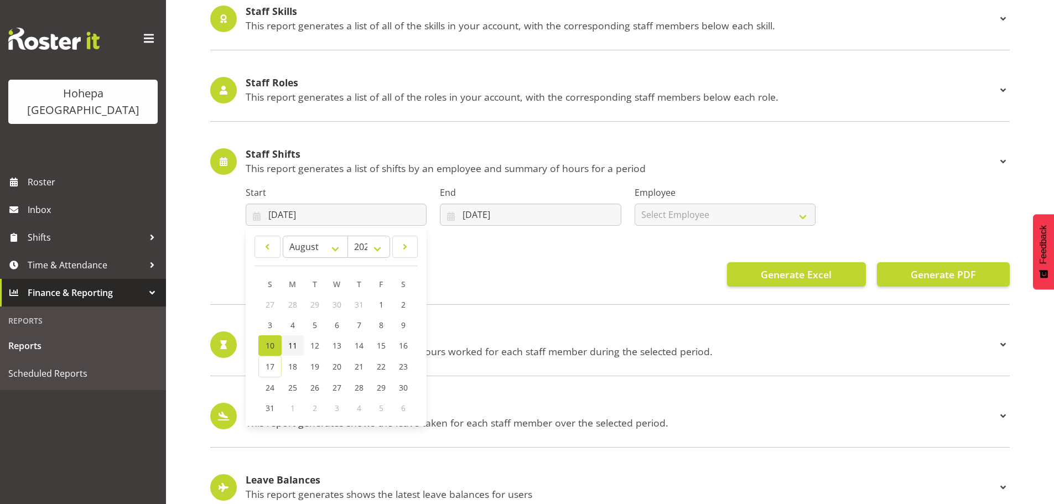
click at [294, 349] on span "11" at bounding box center [292, 345] width 9 height 11
type input "11/08/2025"
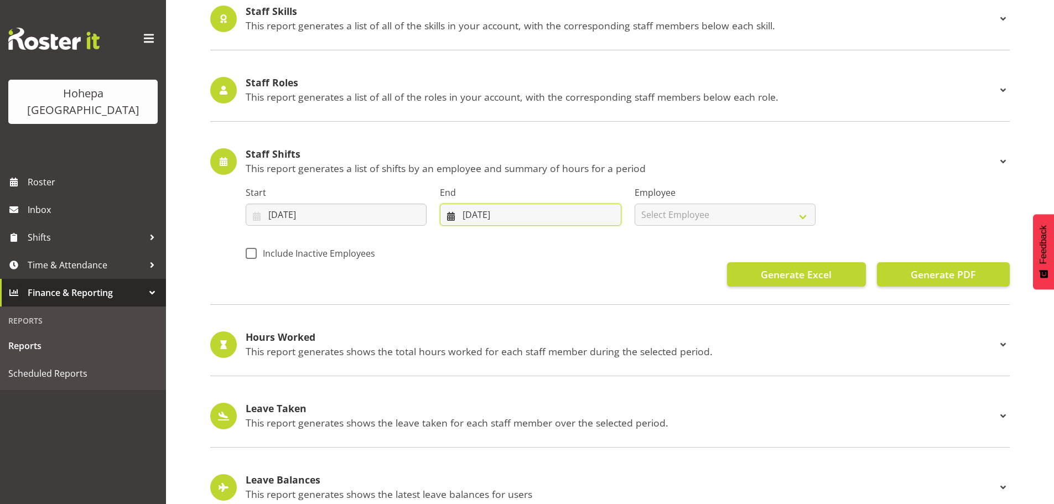
click at [464, 213] on input "17/08/2025" at bounding box center [530, 215] width 181 height 22
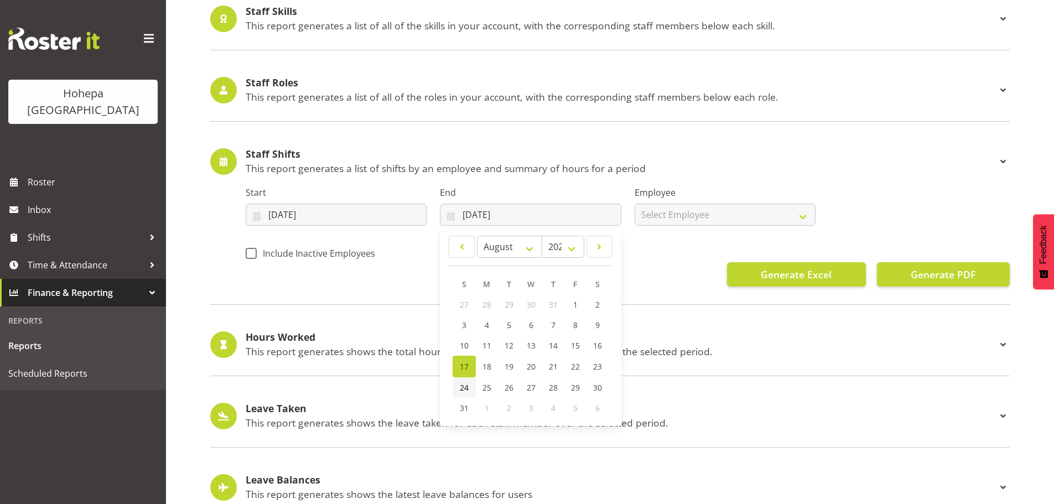
click at [462, 388] on span "24" at bounding box center [464, 387] width 9 height 11
type input "24/08/2025"
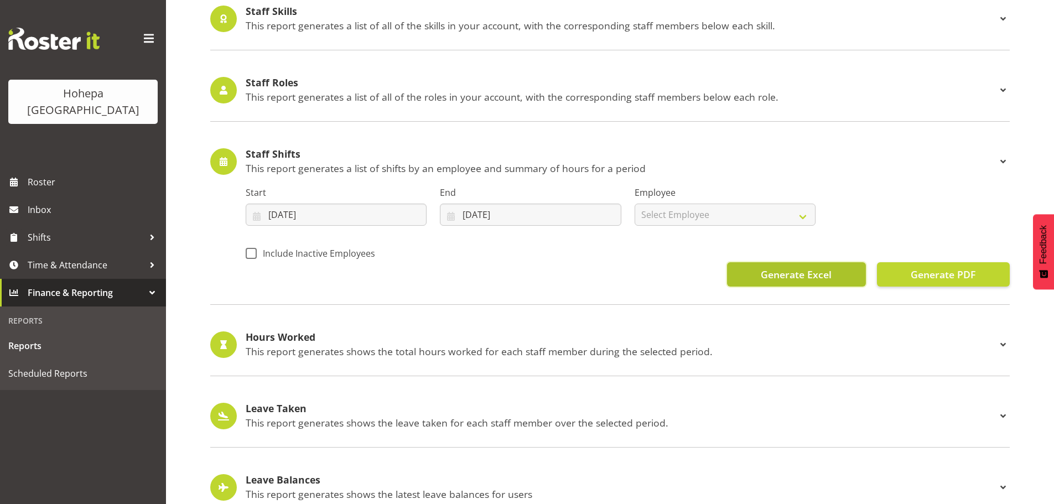
click at [766, 280] on span "Generate Excel" at bounding box center [796, 274] width 71 height 14
